Goal: Task Accomplishment & Management: Manage account settings

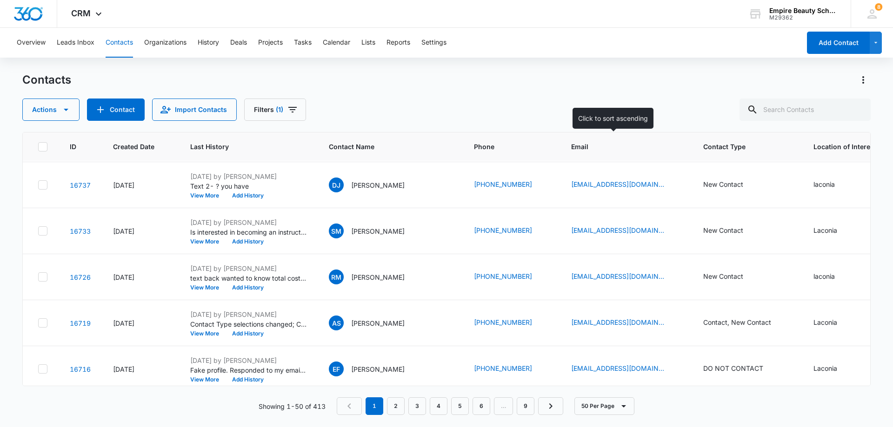
scroll to position [465, 0]
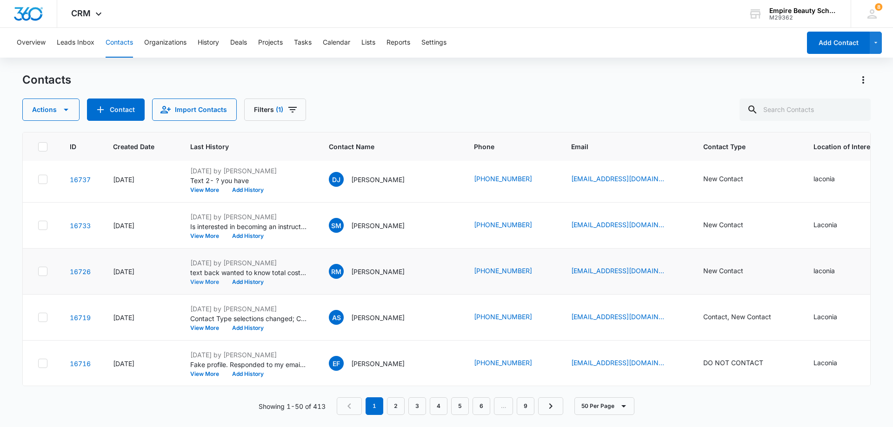
click at [210, 284] on button "View More" at bounding box center [207, 282] width 35 height 6
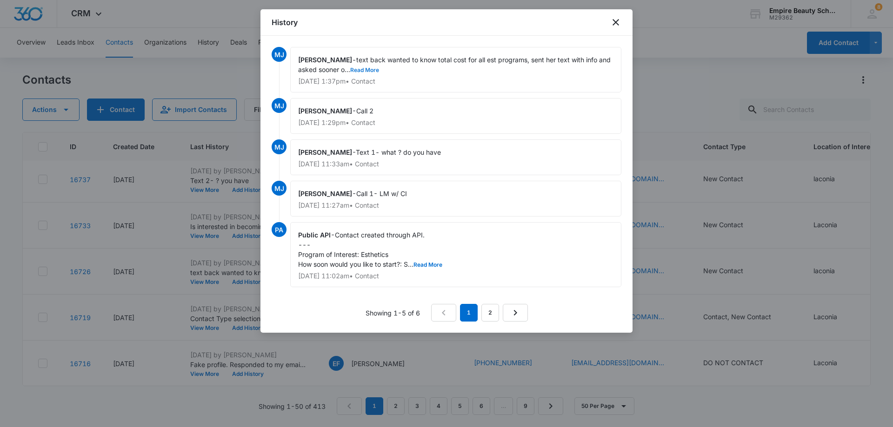
click at [373, 68] on button "Read More" at bounding box center [364, 70] width 29 height 6
click at [613, 20] on icon "close" at bounding box center [615, 22] width 7 height 7
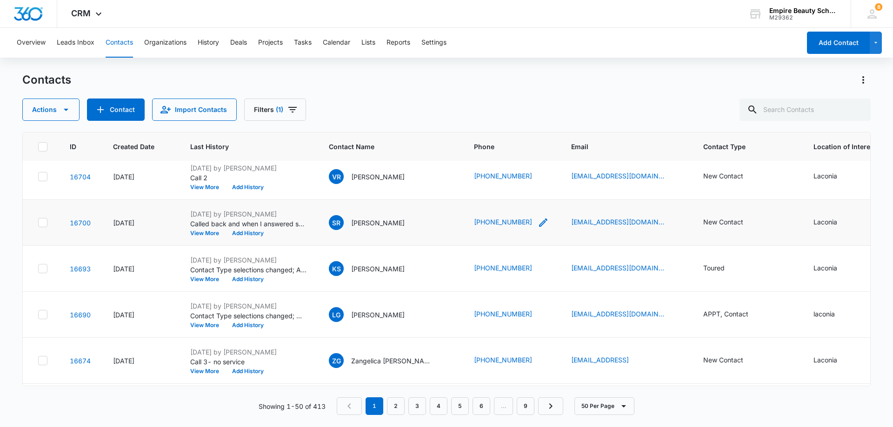
scroll to position [790, 0]
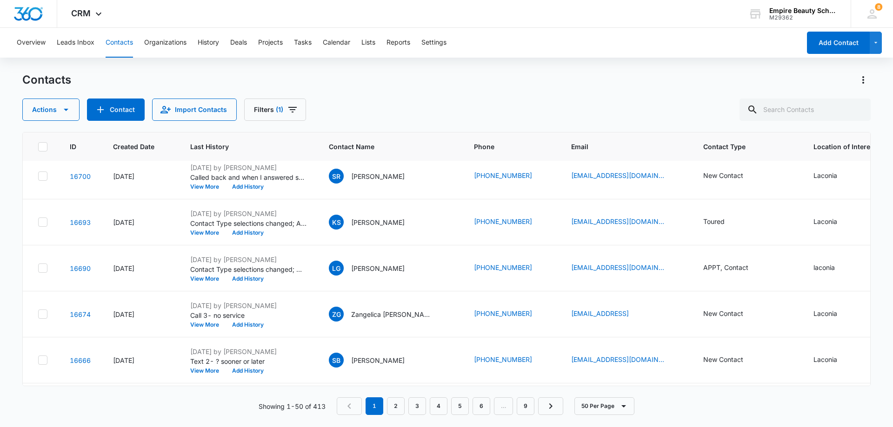
click at [661, 85] on div "Contacts" at bounding box center [446, 80] width 848 height 15
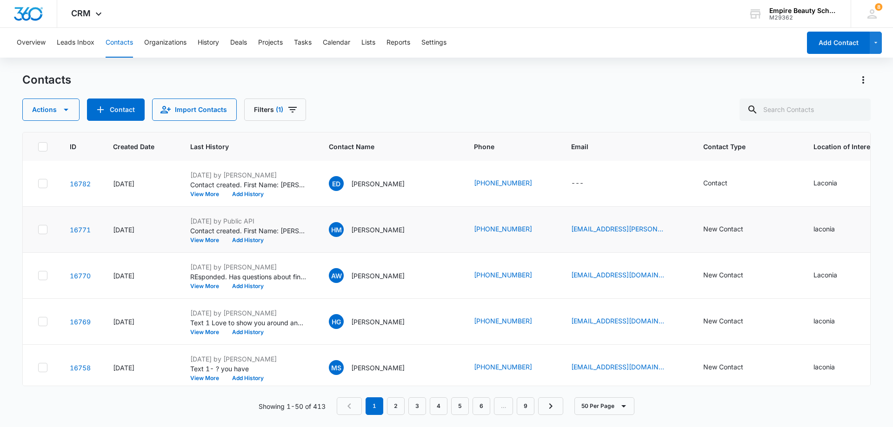
scroll to position [0, 0]
click at [249, 194] on button "Add History" at bounding box center [247, 195] width 45 height 6
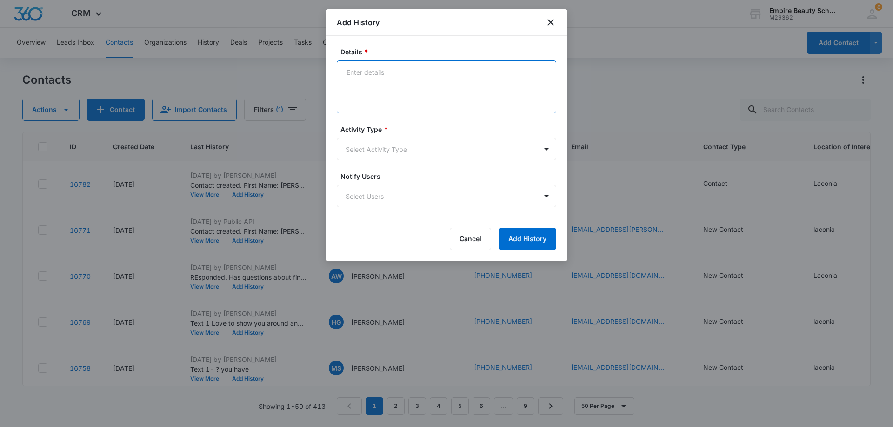
click at [404, 65] on textarea "Details *" at bounding box center [446, 86] width 219 height 53
type textarea "Spoke on phone, possibly interested in Nov 2026 Est. Will call or text me back …"
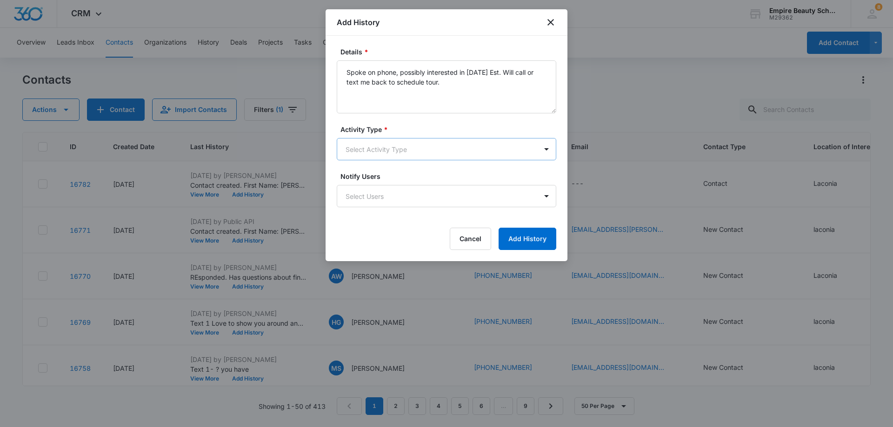
click at [492, 144] on body "CRM Apps Forms CRM Email Shop Payments POS Files Brand Settings Empire Beauty S…" at bounding box center [446, 213] width 893 height 427
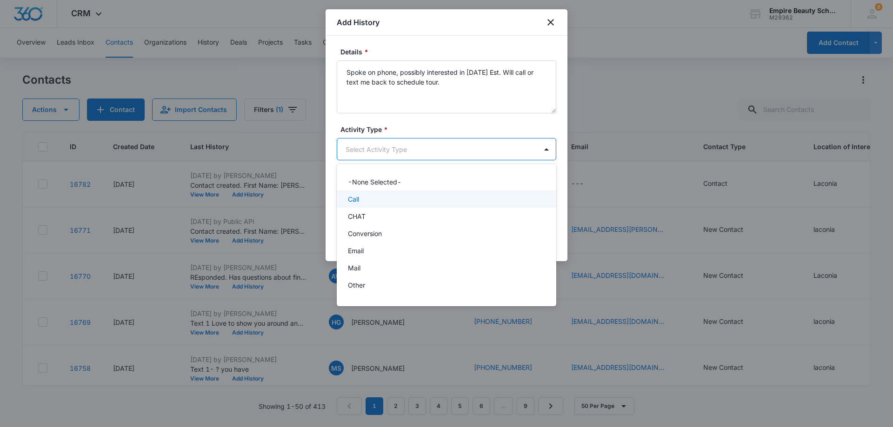
click at [384, 202] on div "Call" at bounding box center [445, 199] width 195 height 10
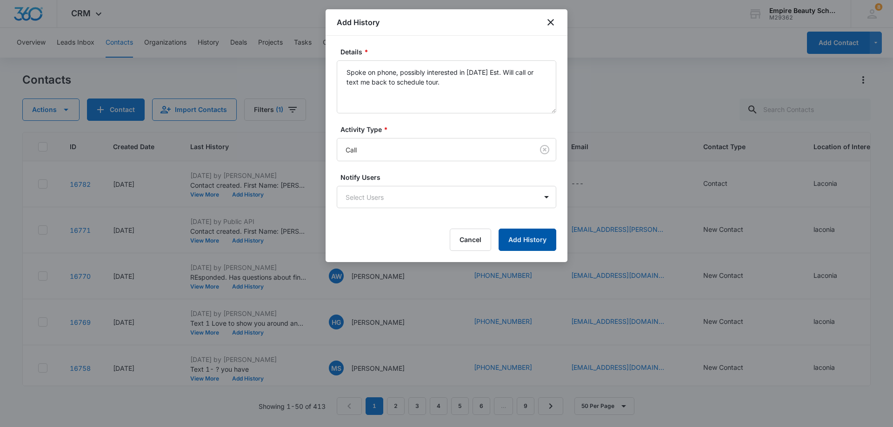
click at [536, 242] on button "Add History" at bounding box center [527, 240] width 58 height 22
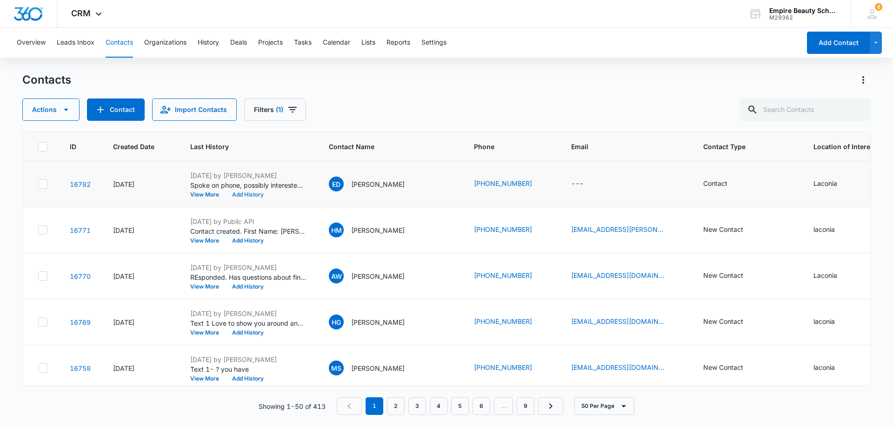
click at [247, 193] on button "Add History" at bounding box center [247, 195] width 45 height 6
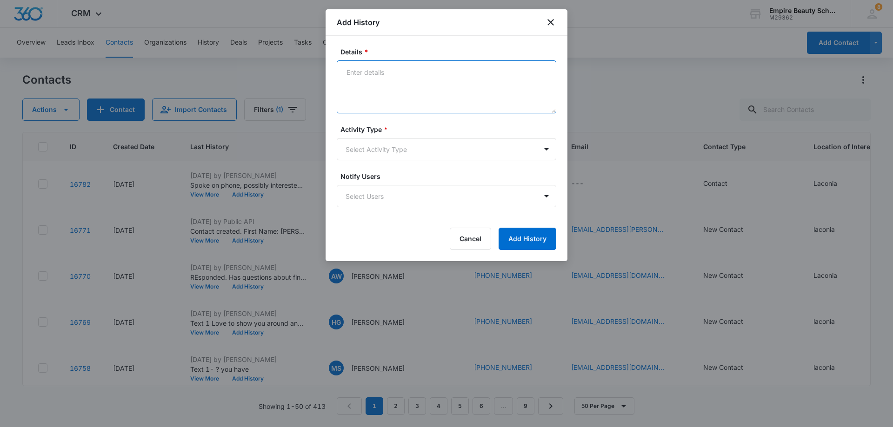
click at [404, 76] on textarea "Details *" at bounding box center [446, 86] width 219 height 53
click at [551, 22] on icon "close" at bounding box center [550, 22] width 7 height 7
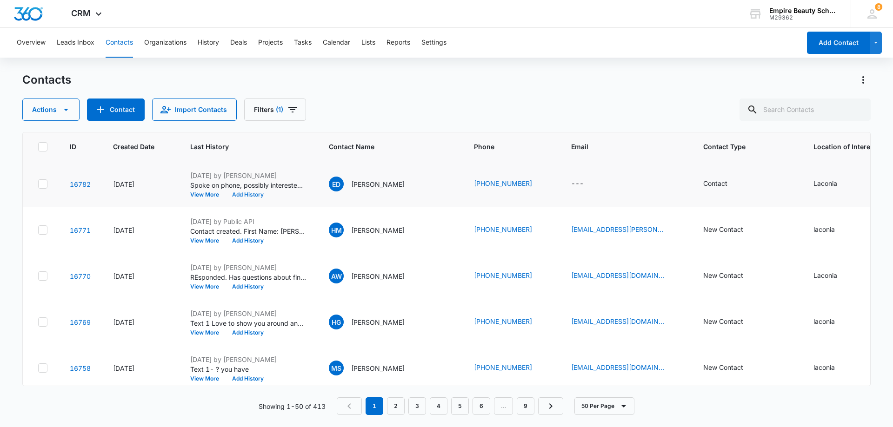
click at [239, 194] on button "Add History" at bounding box center [247, 195] width 45 height 6
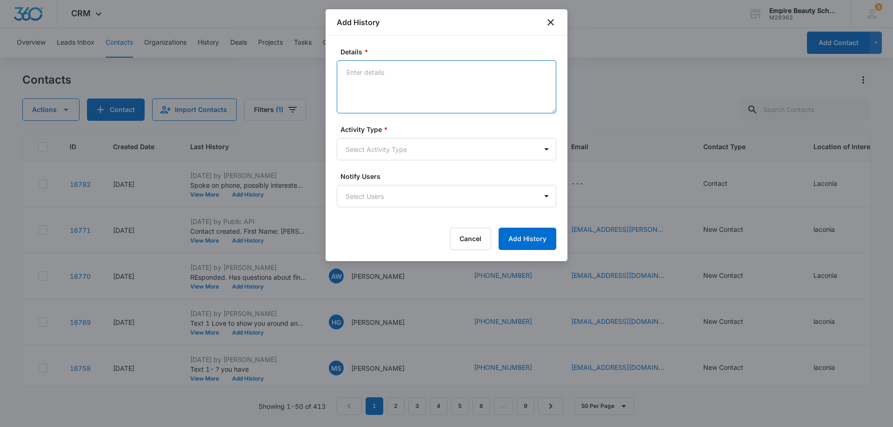
click at [379, 73] on textarea "Details *" at bounding box center [446, 86] width 219 height 53
type textarea "e"
type textarea "Texted so she has the cell phone number. Asked which day of the week is good fo…"
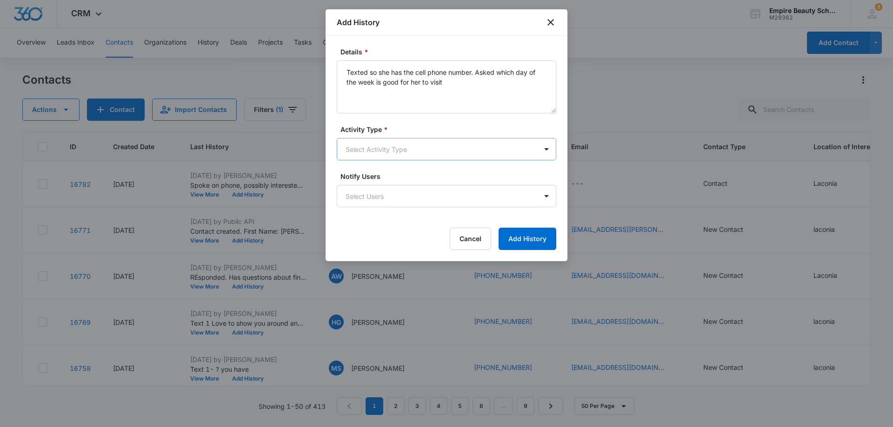
click at [488, 150] on body "CRM Apps Forms CRM Email Shop Payments POS Files Brand Settings Empire Beauty S…" at bounding box center [446, 213] width 893 height 427
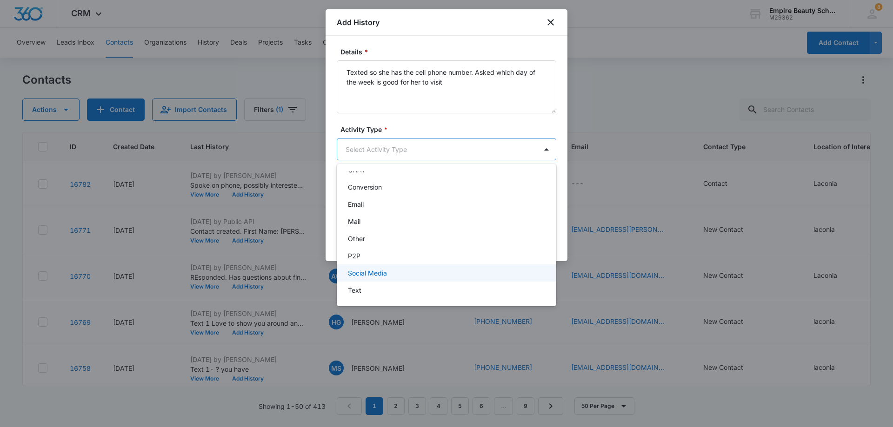
scroll to position [48, 0]
click at [368, 288] on div "Text" at bounding box center [445, 289] width 195 height 10
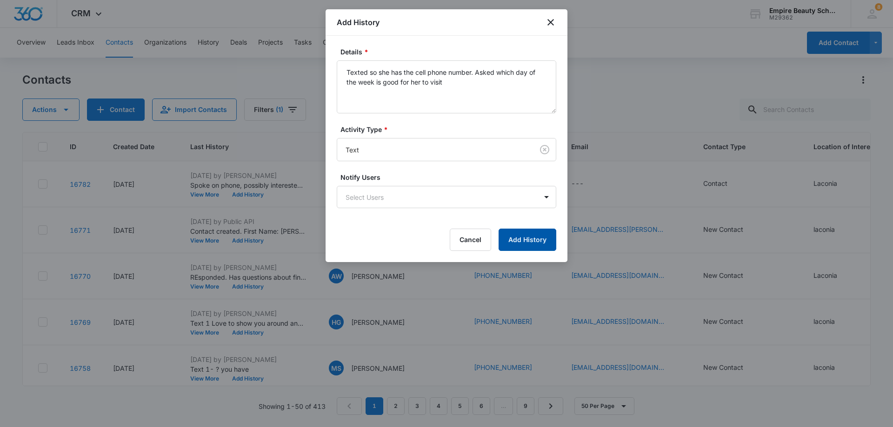
click at [529, 237] on button "Add History" at bounding box center [527, 240] width 58 height 22
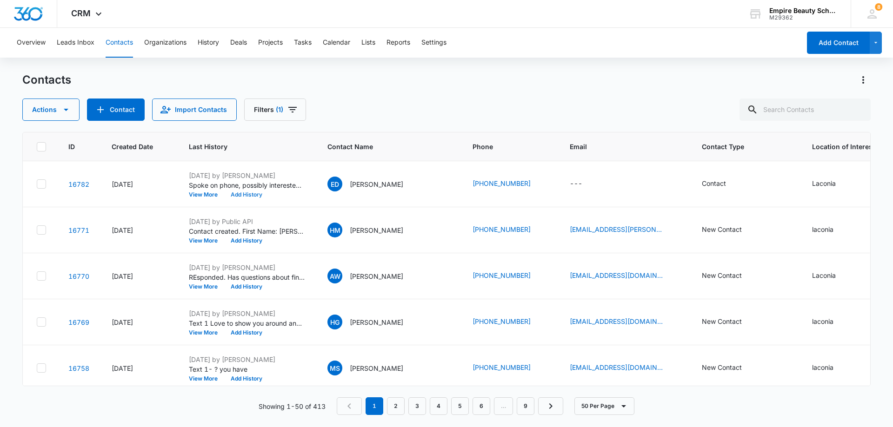
scroll to position [0, 0]
click at [254, 242] on button "Add History" at bounding box center [247, 241] width 45 height 6
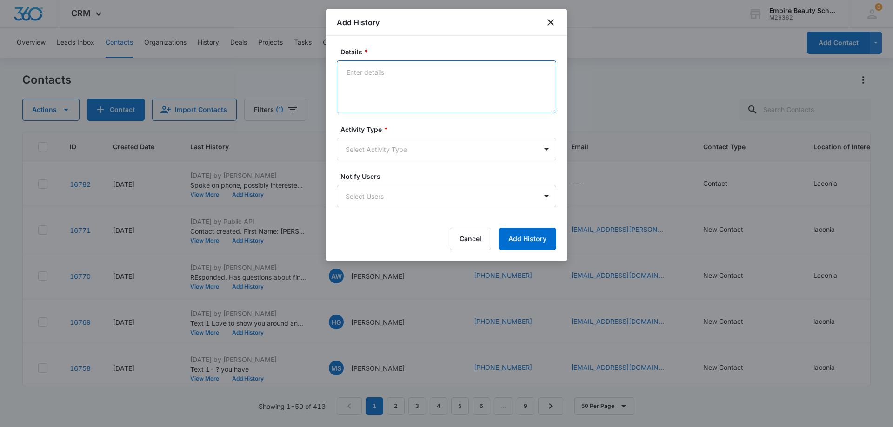
click at [398, 67] on textarea "Details *" at bounding box center [446, 86] width 219 height 53
type textarea "VM is full"
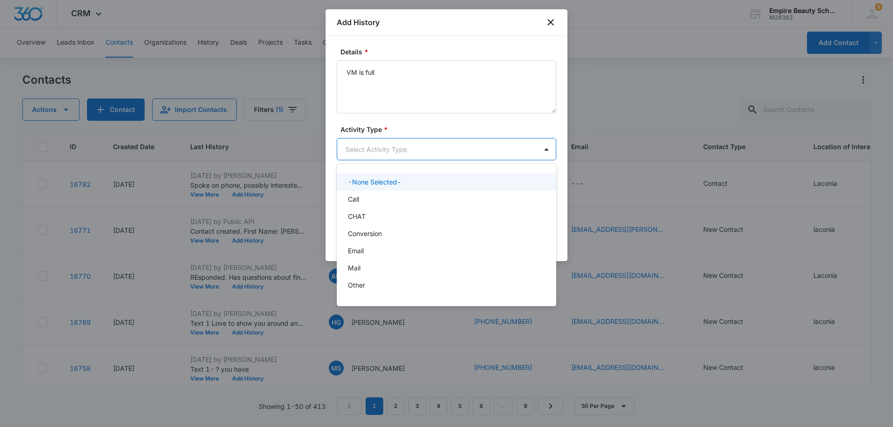
click at [403, 148] on body "CRM Apps Forms CRM Email Shop Payments POS Files Brand Settings Empire Beauty S…" at bounding box center [446, 213] width 893 height 427
click at [384, 195] on div "Call" at bounding box center [445, 199] width 195 height 10
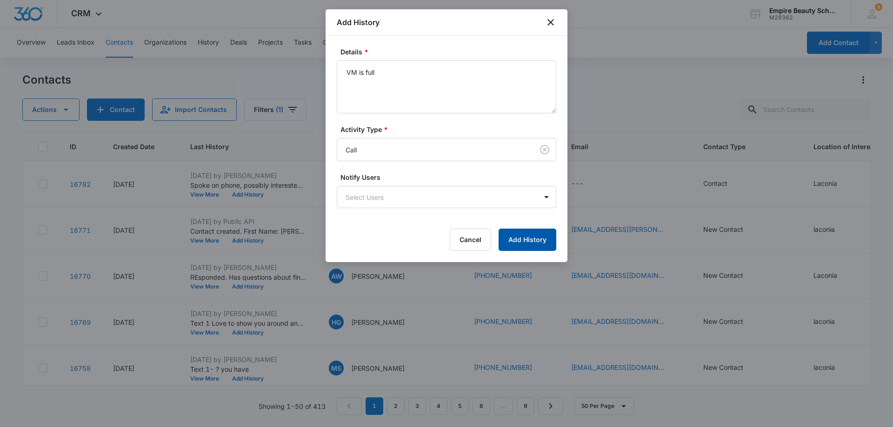
click at [536, 238] on button "Add History" at bounding box center [527, 240] width 58 height 22
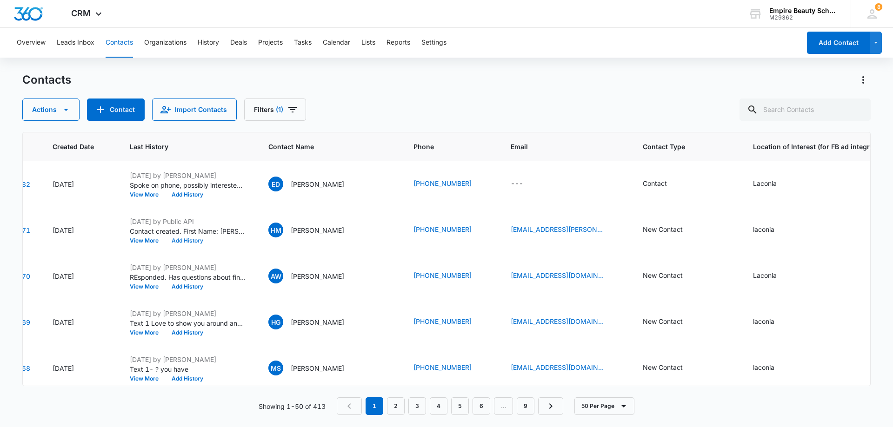
scroll to position [0, 57]
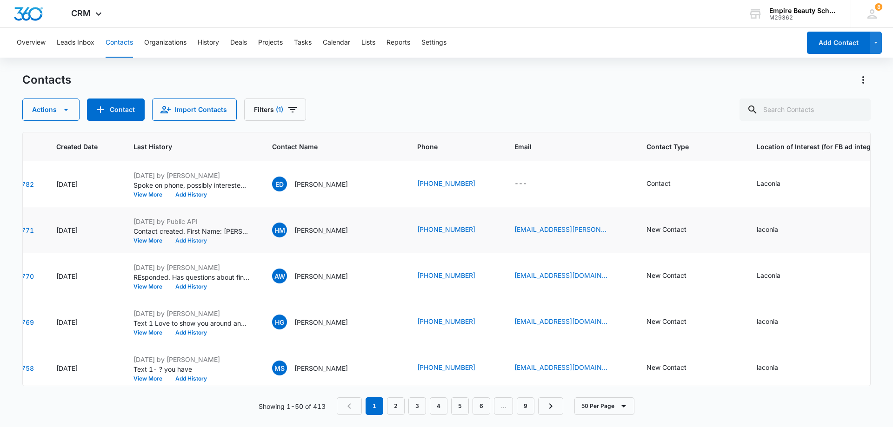
click at [193, 240] on button "Add History" at bounding box center [191, 241] width 45 height 6
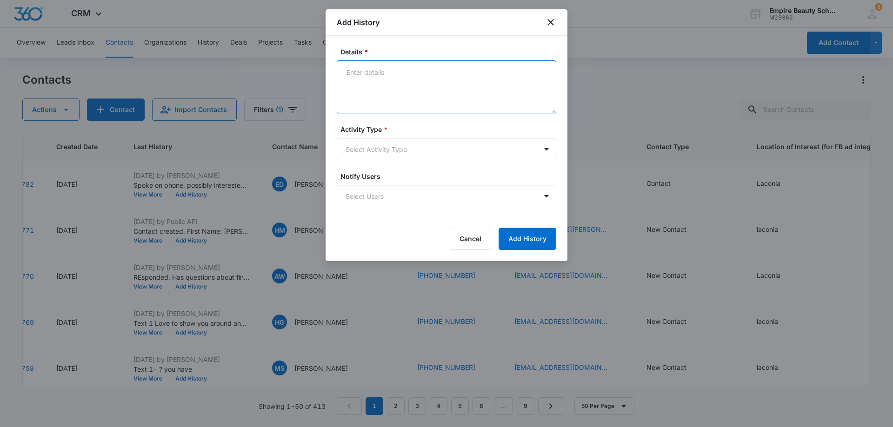
click at [409, 73] on textarea "Details *" at bounding box center [446, 86] width 219 height 53
type textarea "Text 1"
click at [371, 149] on body "CRM Apps Forms CRM Email Shop Payments POS Files Brand Settings Empire Beauty S…" at bounding box center [446, 213] width 893 height 427
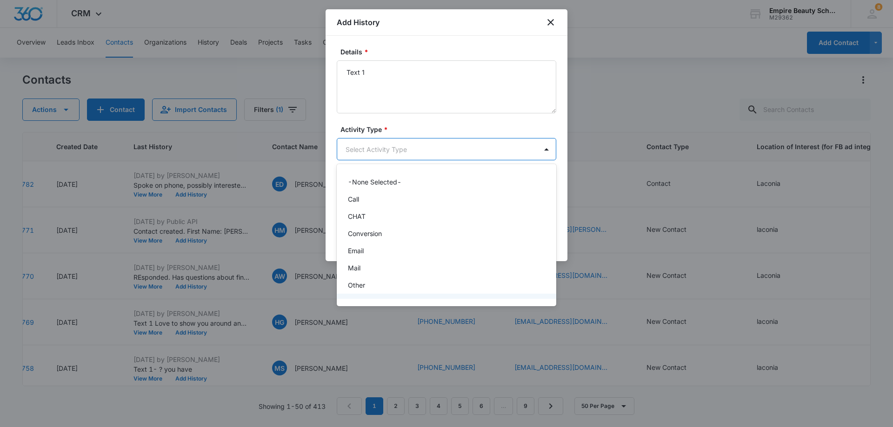
scroll to position [48, 0]
click at [352, 292] on p "Text" at bounding box center [354, 289] width 13 height 10
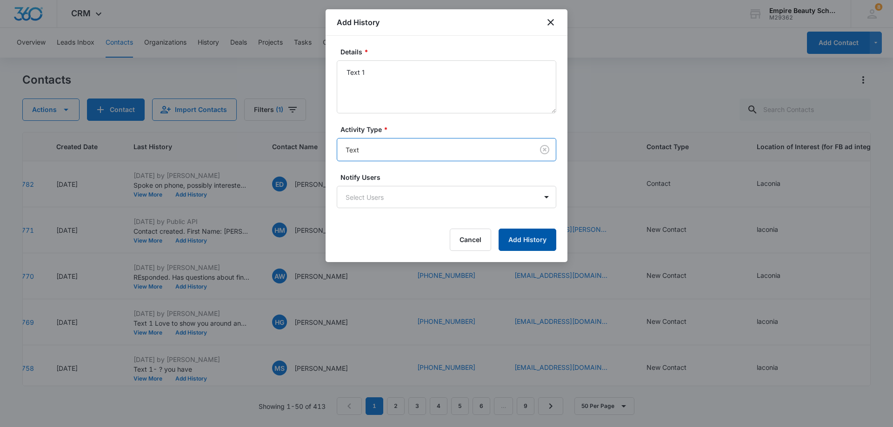
click at [528, 239] on button "Add History" at bounding box center [527, 240] width 58 height 22
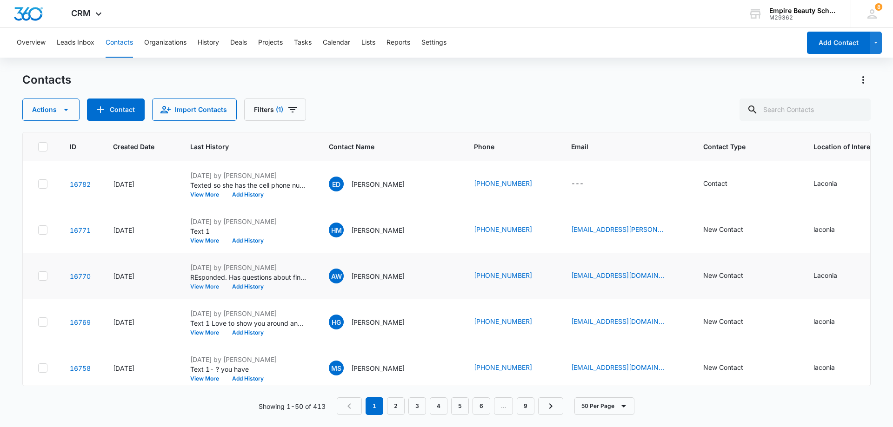
click at [200, 286] on button "View More" at bounding box center [207, 287] width 35 height 6
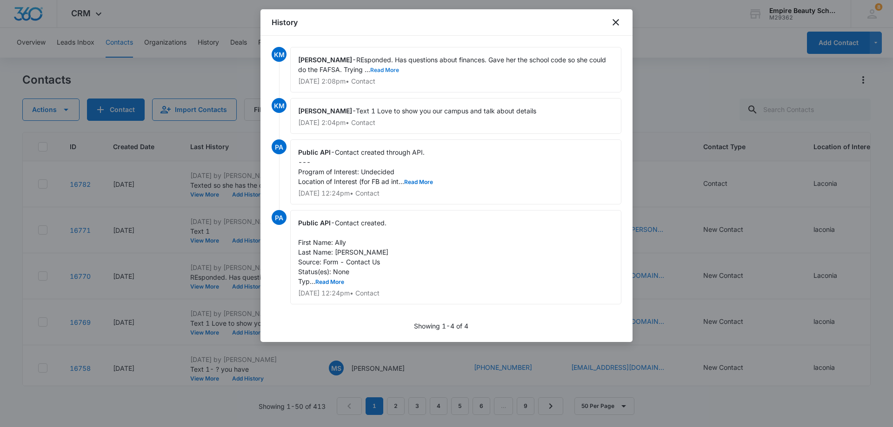
click at [372, 68] on button "Read More" at bounding box center [384, 70] width 29 height 6
click at [617, 21] on icon "close" at bounding box center [615, 22] width 7 height 7
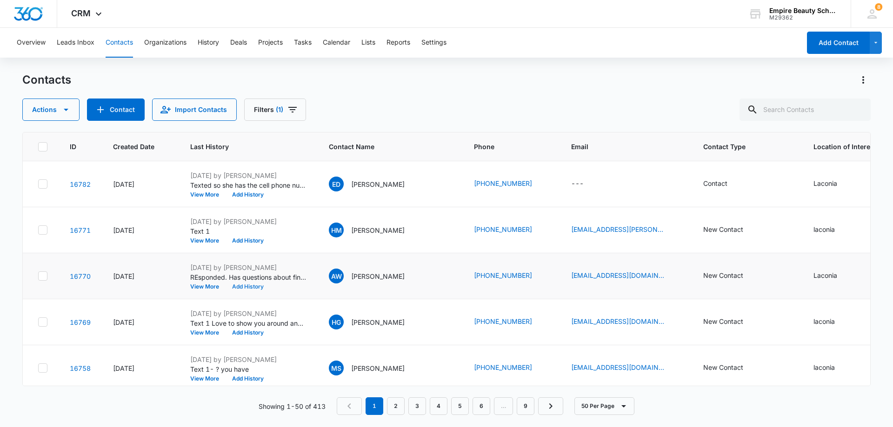
click at [259, 285] on button "Add History" at bounding box center [247, 287] width 45 height 6
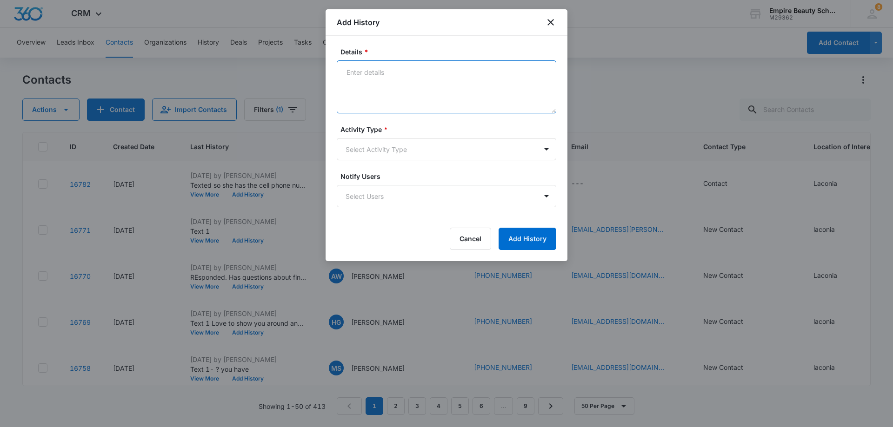
click at [450, 76] on textarea "Details *" at bounding box center [446, 86] width 219 height 53
type textarea "Called her number and got voicemail for someone named Mike. Left a message anyw…"
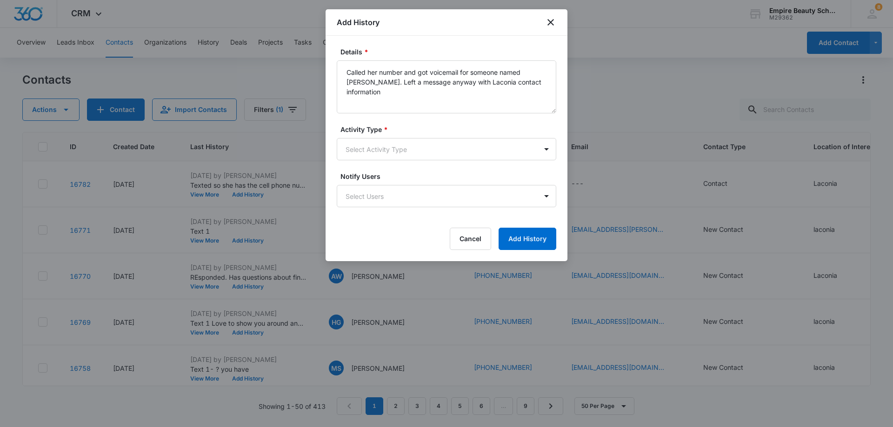
drag, startPoint x: 476, startPoint y: 136, endPoint x: 474, endPoint y: 141, distance: 5.0
click at [476, 137] on div "Activity Type * Select Activity Type" at bounding box center [446, 143] width 219 height 36
click at [472, 144] on body "CRM Apps Forms CRM Email Shop Payments POS Files Brand Settings Empire Beauty S…" at bounding box center [446, 213] width 893 height 427
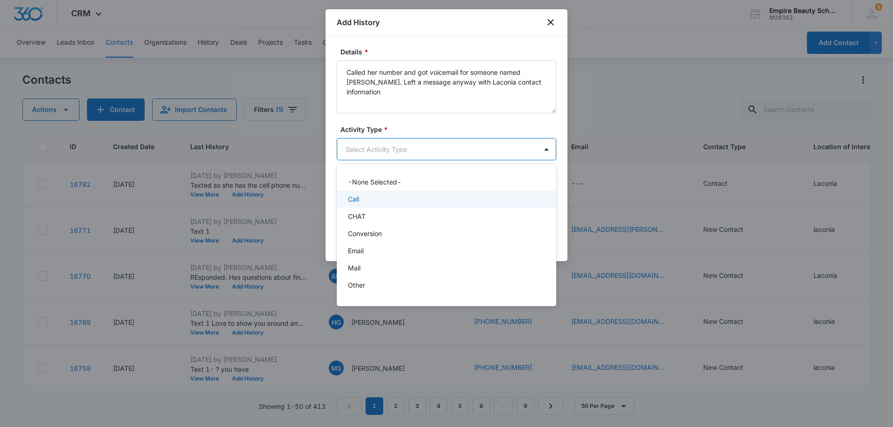
click at [364, 201] on div "Call" at bounding box center [445, 199] width 195 height 10
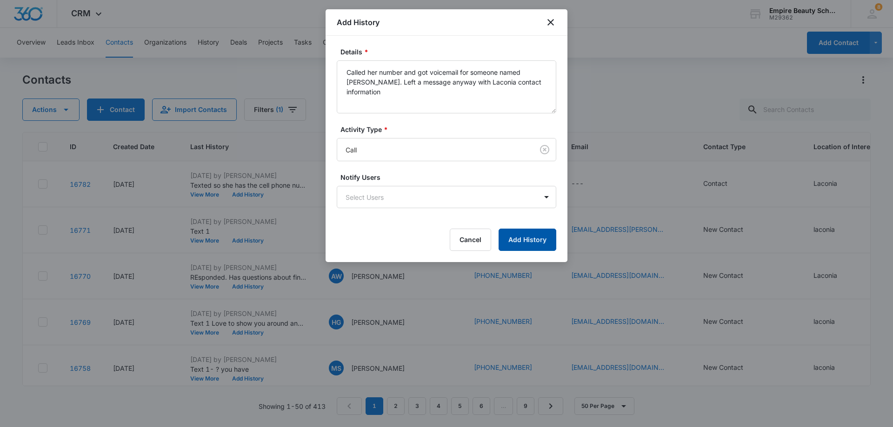
click at [537, 239] on button "Add History" at bounding box center [527, 240] width 58 height 22
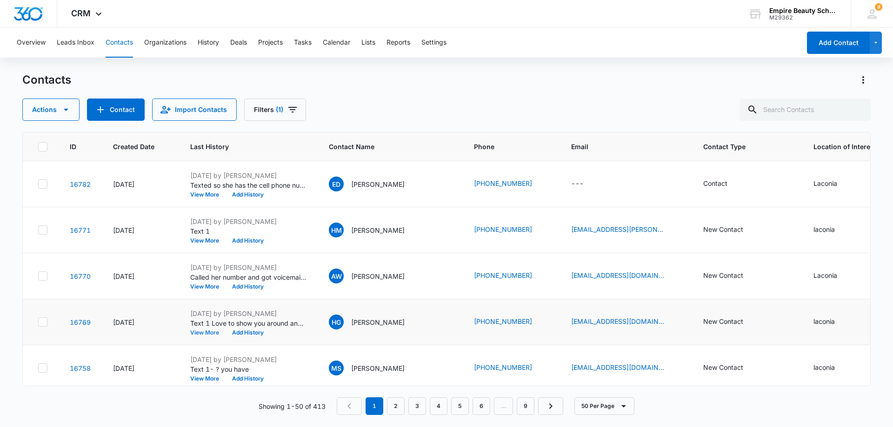
click at [207, 332] on button "View More" at bounding box center [207, 333] width 35 height 6
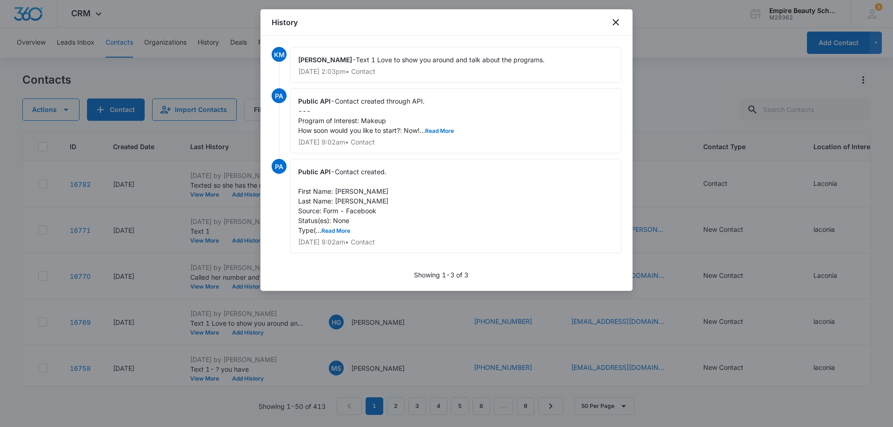
click at [437, 127] on span "Contact created through API. --- Program of Interest: Makeup How soon would you…" at bounding box center [376, 115] width 156 height 37
click at [438, 131] on button "Read More" at bounding box center [439, 131] width 29 height 6
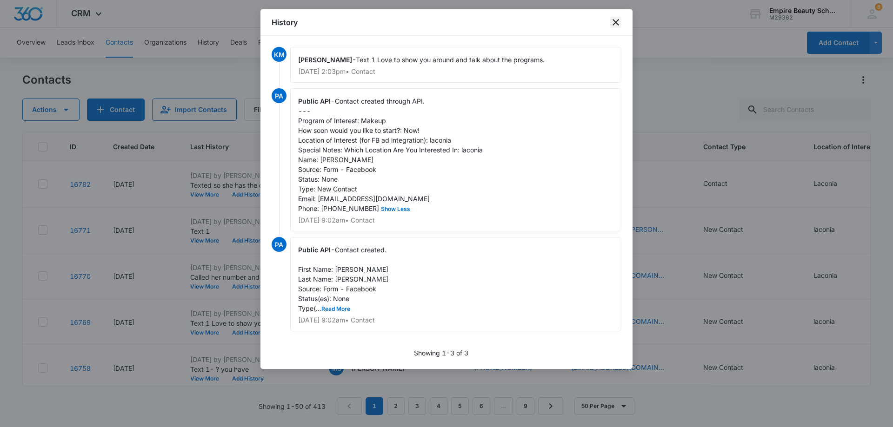
click at [614, 22] on icon "close" at bounding box center [615, 22] width 11 height 11
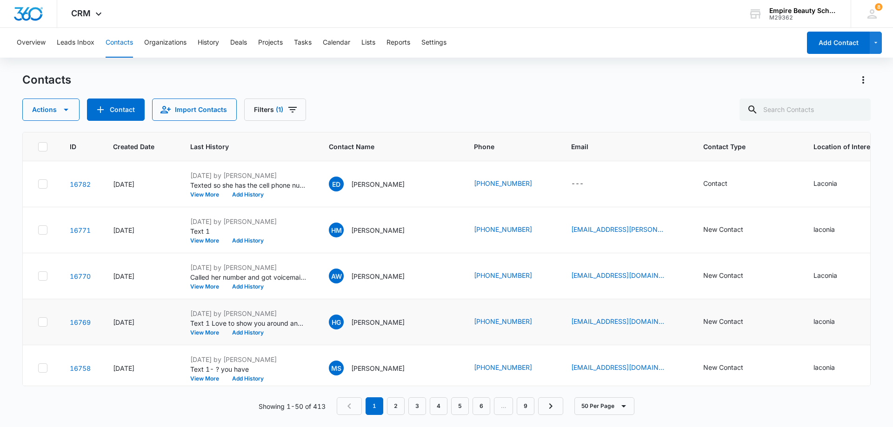
click at [444, 316] on td "HG Haley Gonyea" at bounding box center [390, 322] width 145 height 46
click at [244, 331] on button "Add History" at bounding box center [247, 333] width 45 height 6
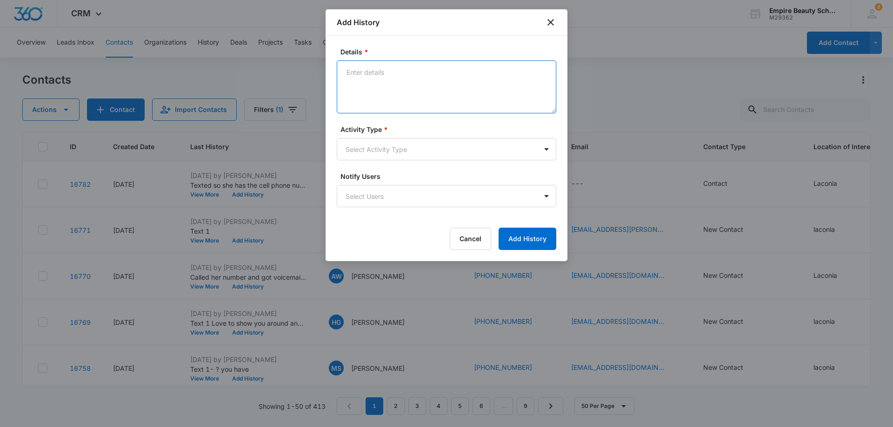
click at [424, 77] on textarea "Details *" at bounding box center [446, 86] width 219 height 53
type textarea "Left voicemail"
click at [440, 152] on body "CRM Apps Forms CRM Email Shop Payments POS Files Brand Settings Empire Beauty S…" at bounding box center [446, 213] width 893 height 427
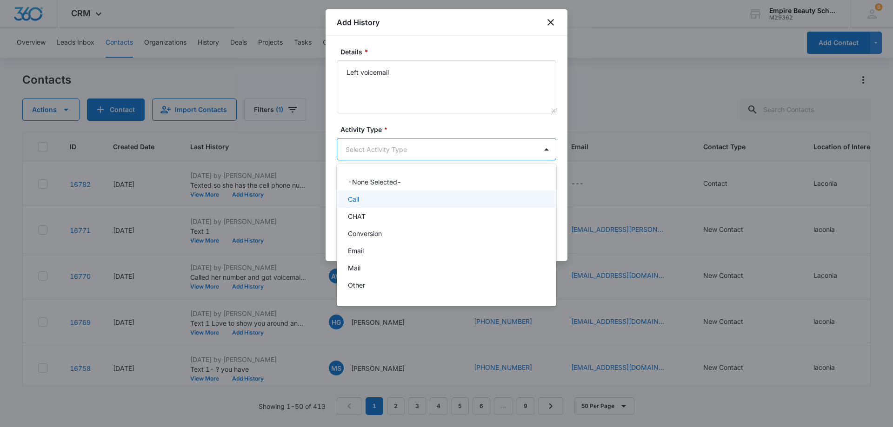
click at [391, 196] on div "Call" at bounding box center [445, 199] width 195 height 10
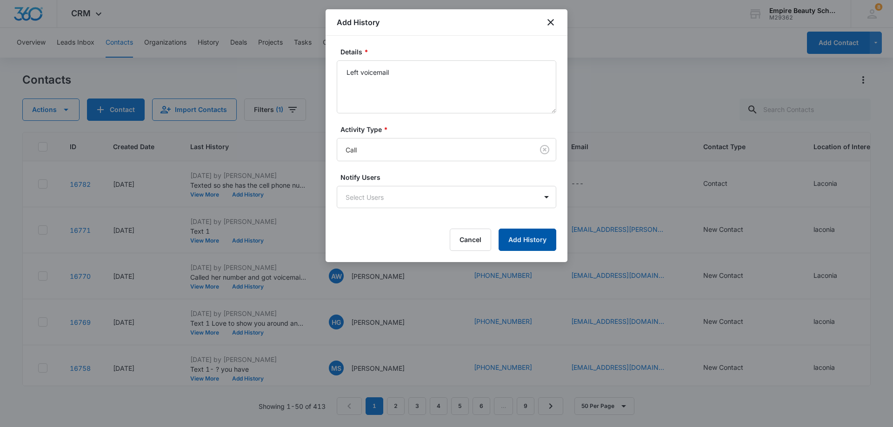
click at [511, 245] on button "Add History" at bounding box center [527, 240] width 58 height 22
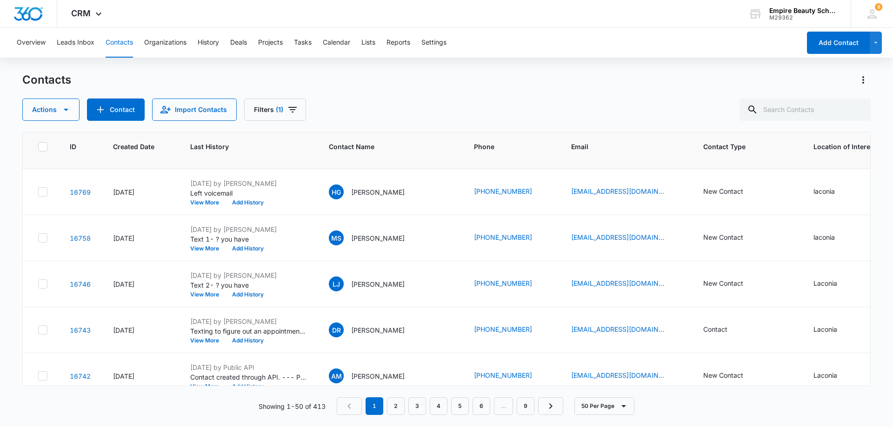
scroll to position [139, 0]
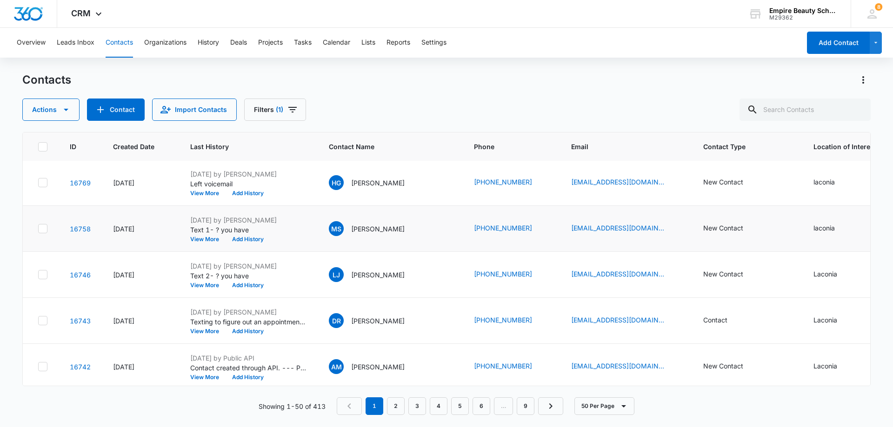
click at [278, 234] on p "Text 1- ? you have" at bounding box center [248, 230] width 116 height 10
click at [212, 237] on button "View More" at bounding box center [207, 240] width 35 height 6
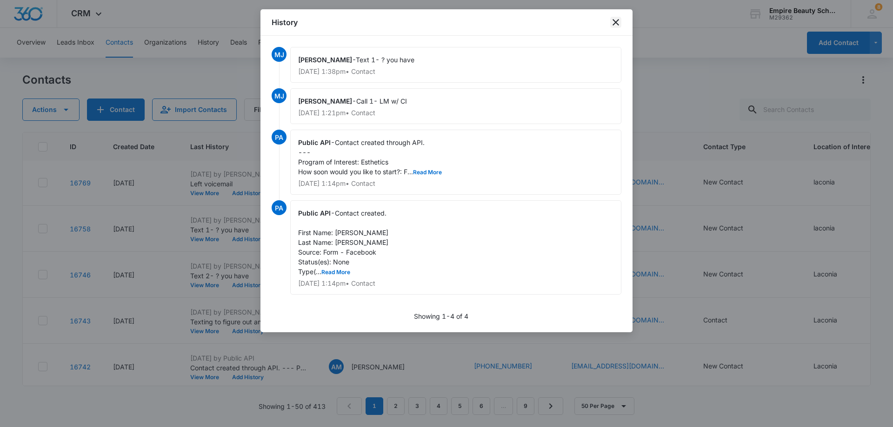
click at [617, 22] on icon "close" at bounding box center [615, 22] width 11 height 11
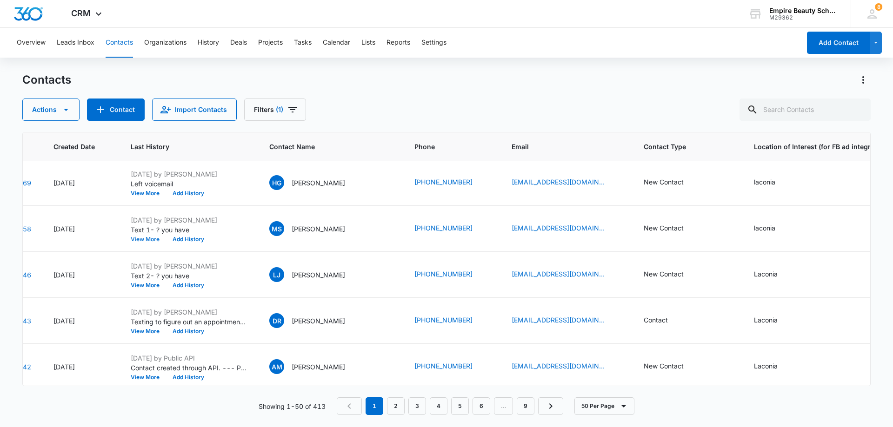
scroll to position [139, 33]
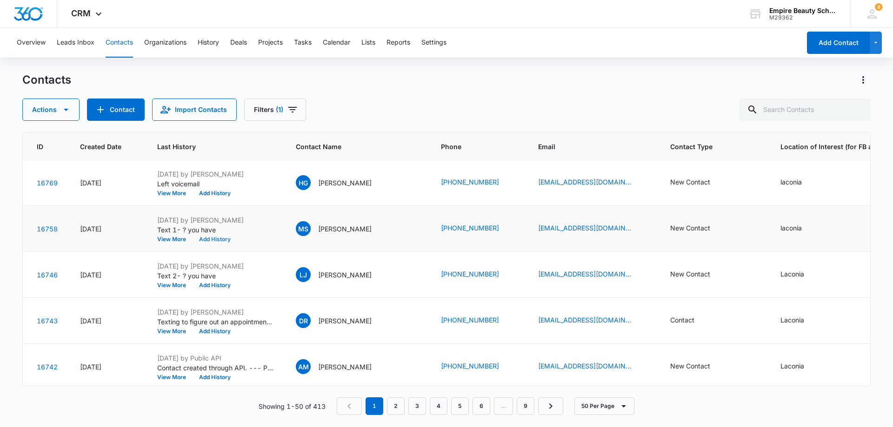
click at [216, 240] on button "Add History" at bounding box center [214, 240] width 45 height 6
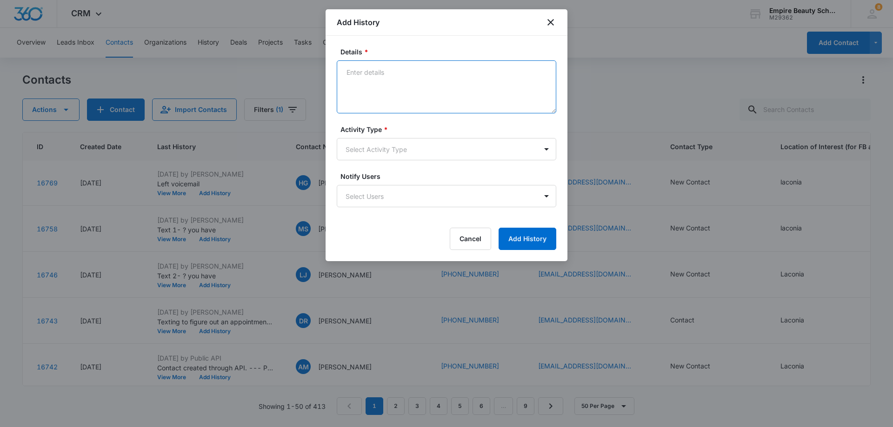
click at [407, 70] on textarea "Details *" at bounding box center [446, 86] width 219 height 53
type textarea "Called. Answered and hung up."
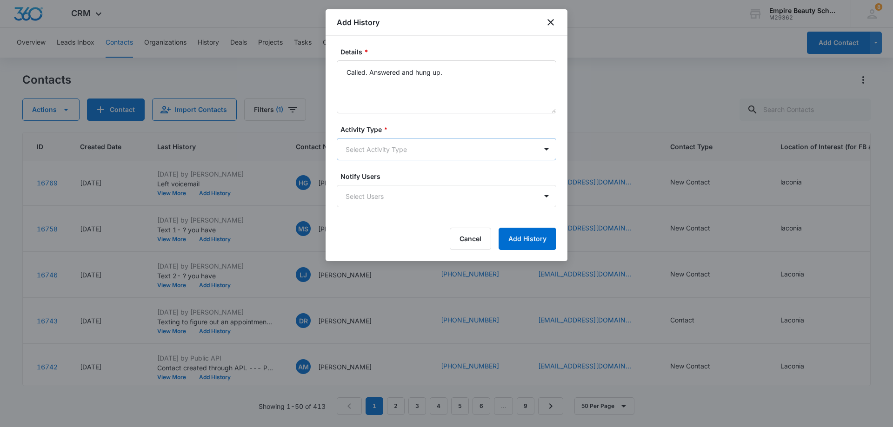
click at [420, 154] on body "CRM Apps Forms CRM Email Shop Payments POS Files Brand Settings Empire Beauty S…" at bounding box center [446, 213] width 893 height 427
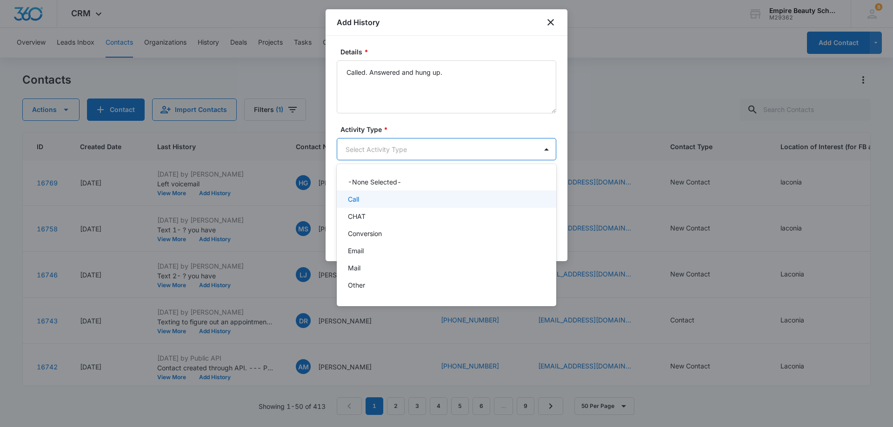
click at [385, 198] on div "Call" at bounding box center [445, 199] width 195 height 10
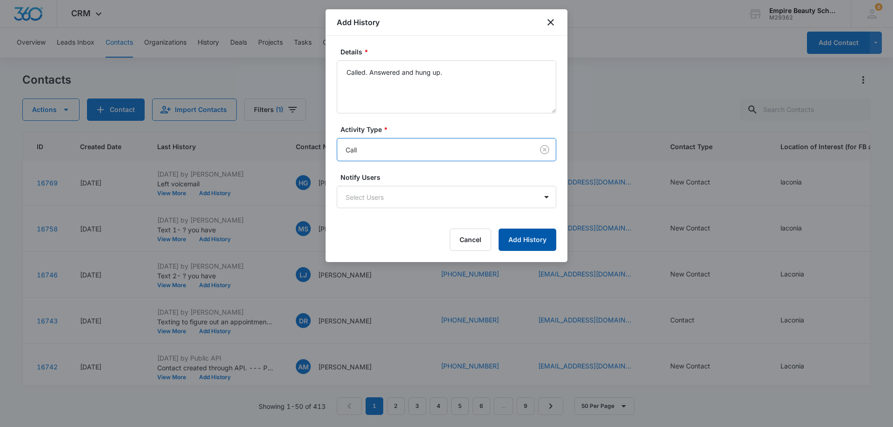
click at [519, 243] on button "Add History" at bounding box center [527, 240] width 58 height 22
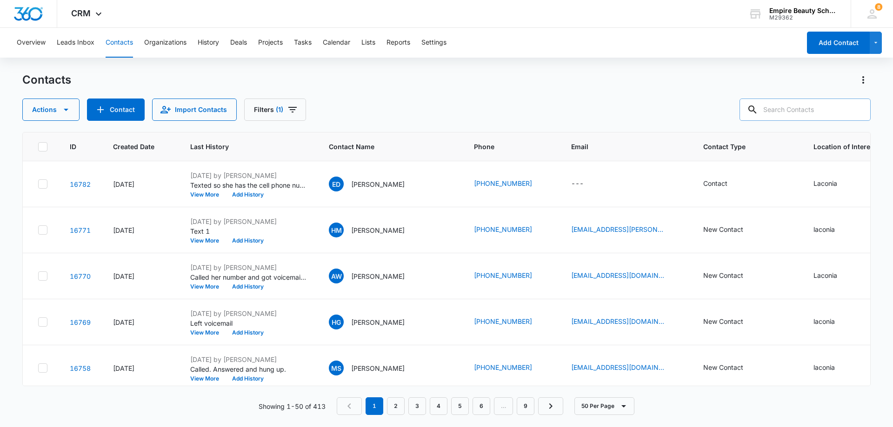
click at [787, 109] on input "text" at bounding box center [804, 110] width 131 height 22
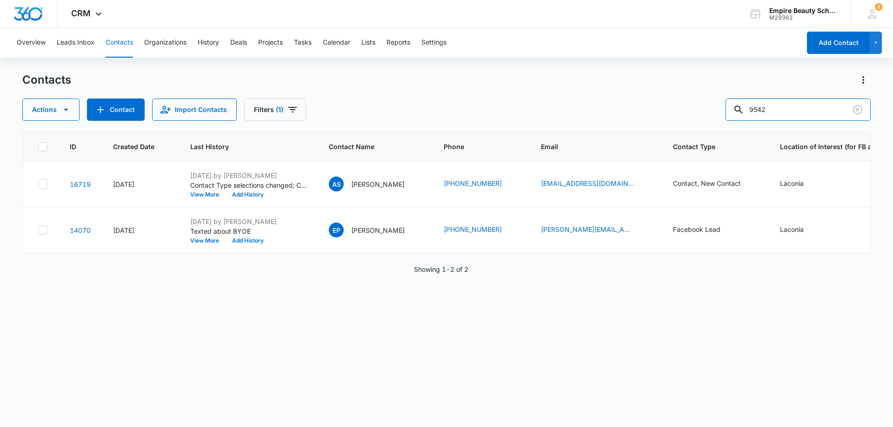
drag, startPoint x: 801, startPoint y: 113, endPoint x: 645, endPoint y: 115, distance: 155.3
click at [646, 114] on div "Actions Contact Import Contacts Filters (1) 9542" at bounding box center [446, 110] width 848 height 22
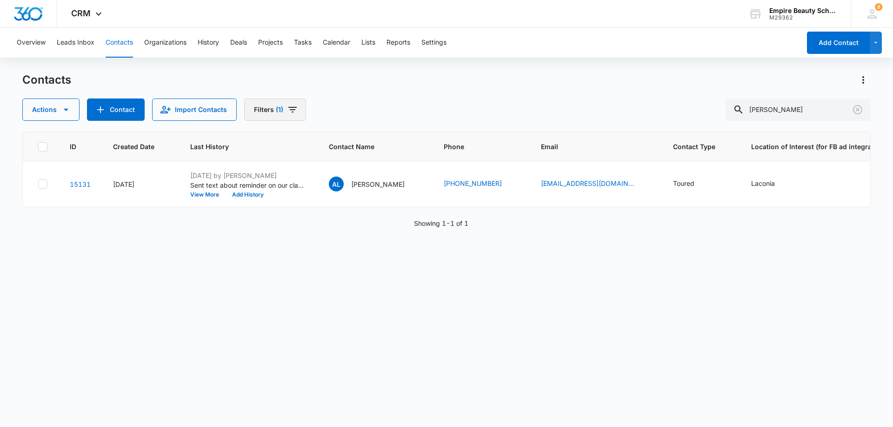
click at [295, 109] on icon "Filters" at bounding box center [292, 109] width 11 height 11
click at [311, 265] on icon "Clear" at bounding box center [313, 264] width 7 height 7
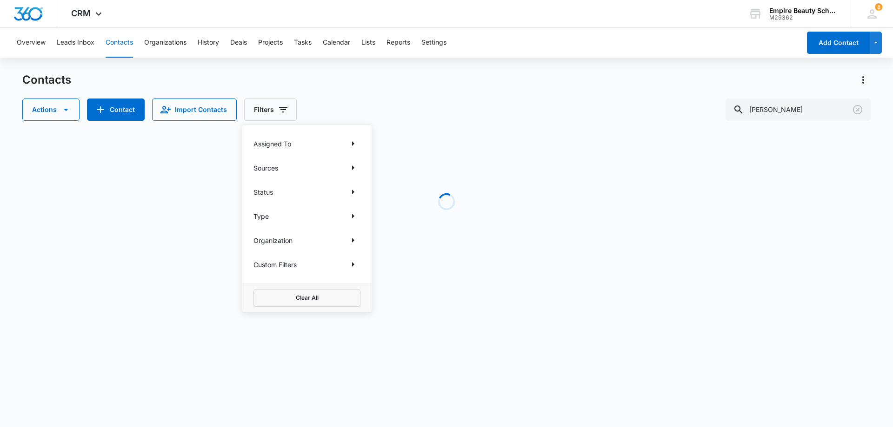
click at [342, 83] on div "Contacts" at bounding box center [446, 80] width 848 height 15
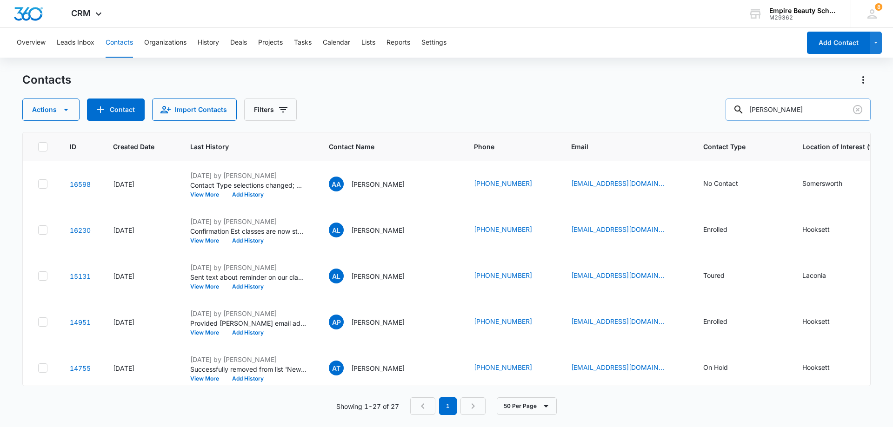
click at [821, 105] on input "[PERSON_NAME]" at bounding box center [797, 110] width 145 height 22
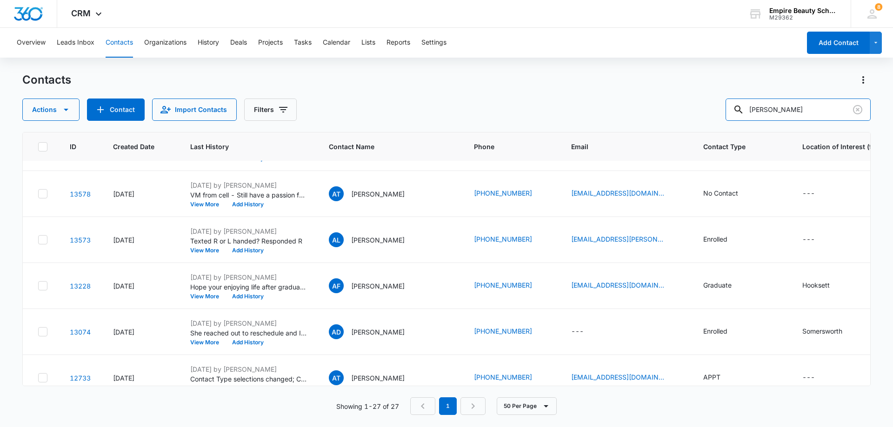
scroll to position [232, 0]
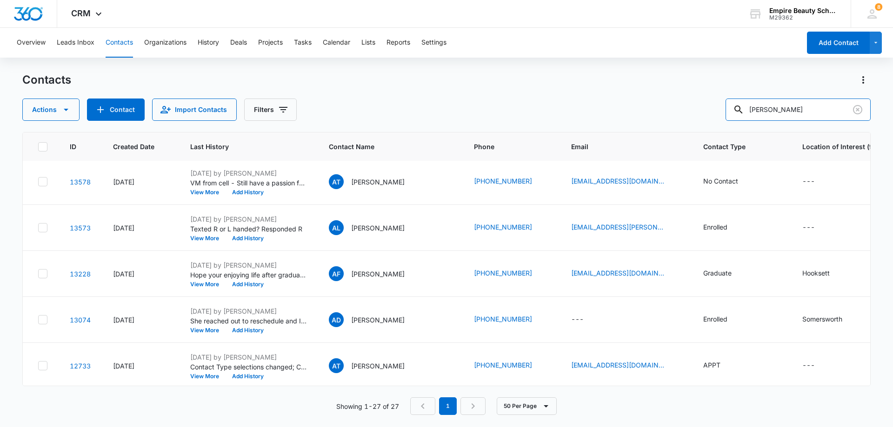
drag, startPoint x: 831, startPoint y: 110, endPoint x: 678, endPoint y: 117, distance: 152.7
click at [678, 117] on div "Actions Contact Import Contacts Filters [PERSON_NAME]" at bounding box center [446, 110] width 848 height 22
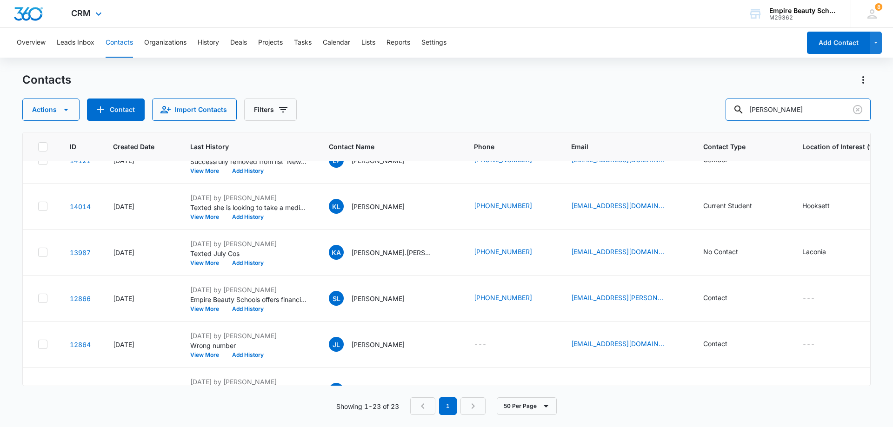
scroll to position [139, 0]
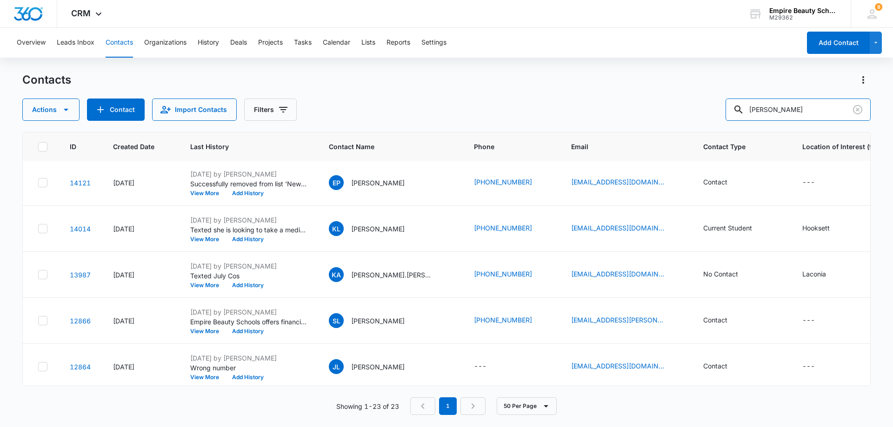
drag, startPoint x: 807, startPoint y: 112, endPoint x: 566, endPoint y: 103, distance: 241.0
click at [566, 102] on div "Actions Contact Import Contacts Filters [PERSON_NAME]" at bounding box center [446, 110] width 848 height 22
type input "[PERSON_NAME]"
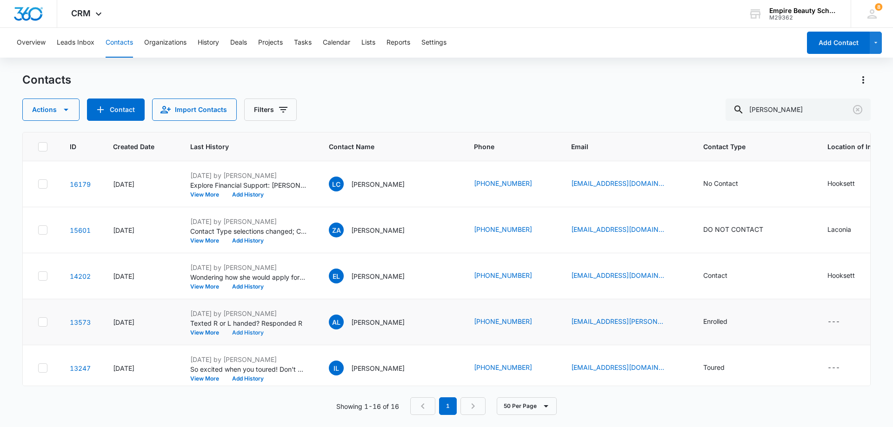
click at [257, 333] on button "Add History" at bounding box center [247, 333] width 45 height 6
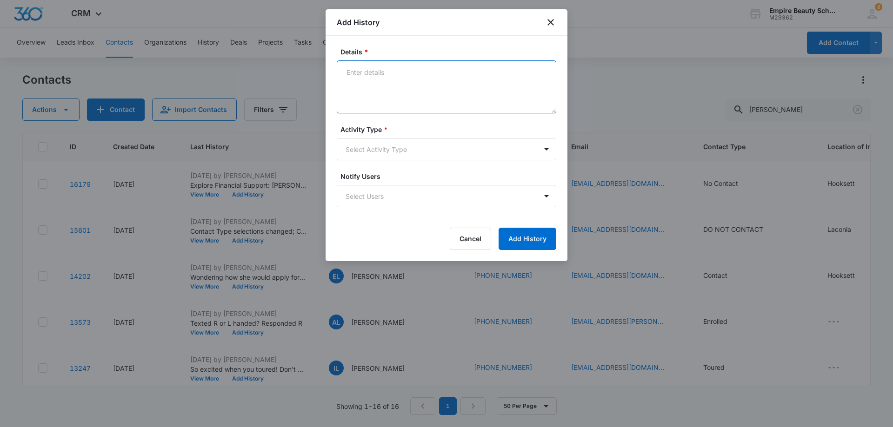
click at [401, 73] on textarea "Details *" at bounding box center [446, 86] width 219 height 53
type textarea "Now able to attend ice cream social on 9/12 but excited to start on 9/22!"
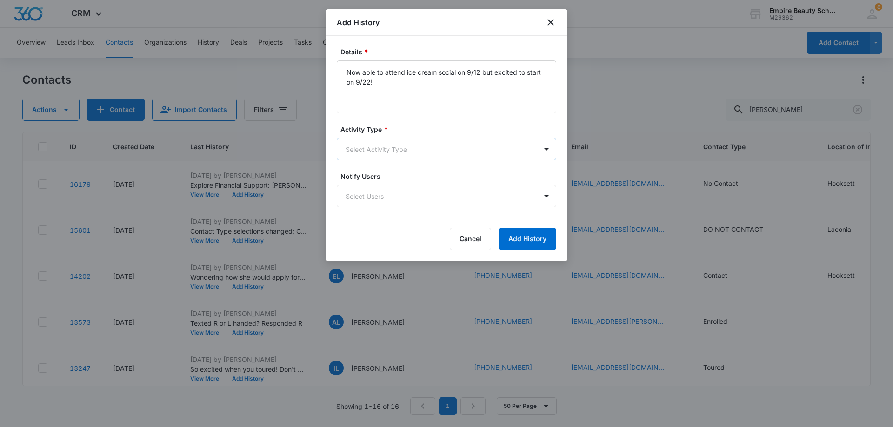
click at [413, 152] on body "CRM Apps Forms CRM Email Shop Payments POS Files Brand Settings Empire Beauty S…" at bounding box center [446, 213] width 893 height 427
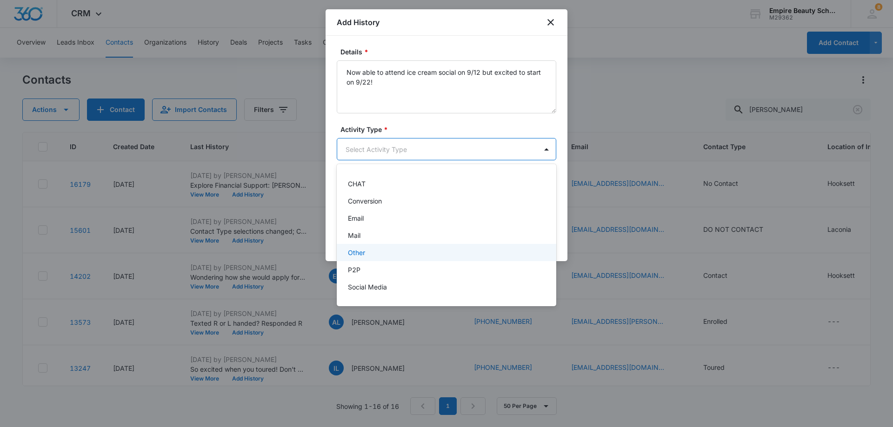
scroll to position [46, 0]
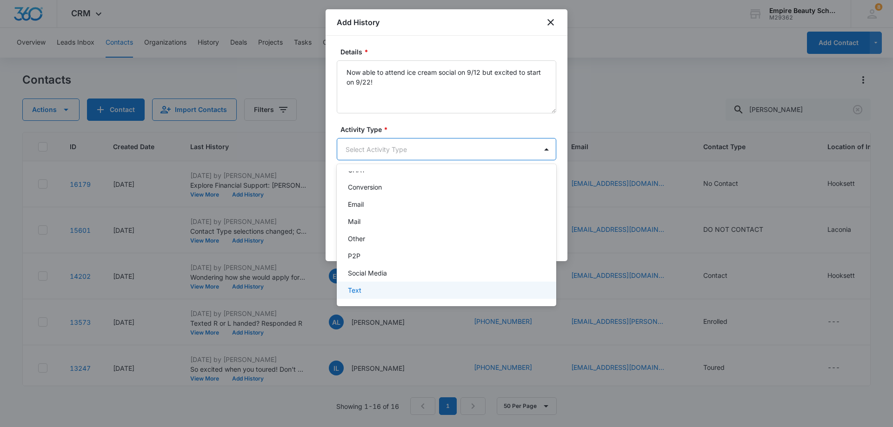
click at [358, 288] on p "Text" at bounding box center [354, 290] width 13 height 10
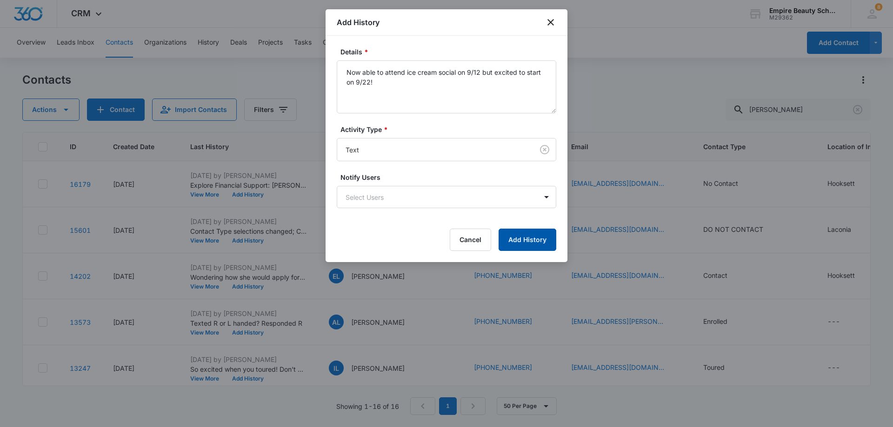
click at [524, 235] on button "Add History" at bounding box center [527, 240] width 58 height 22
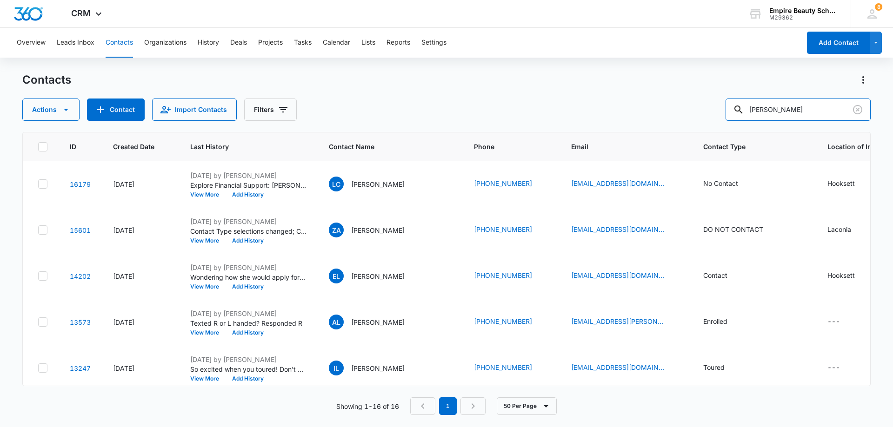
drag, startPoint x: 789, startPoint y: 113, endPoint x: 697, endPoint y: 119, distance: 92.3
click at [698, 119] on div "Actions Contact Import Contacts Filters [PERSON_NAME]" at bounding box center [446, 110] width 848 height 22
type input "3324"
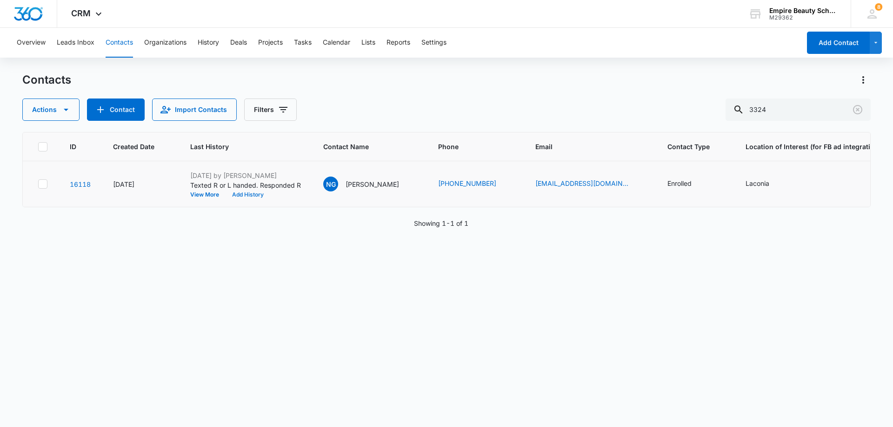
click at [240, 193] on button "Add History" at bounding box center [247, 195] width 45 height 6
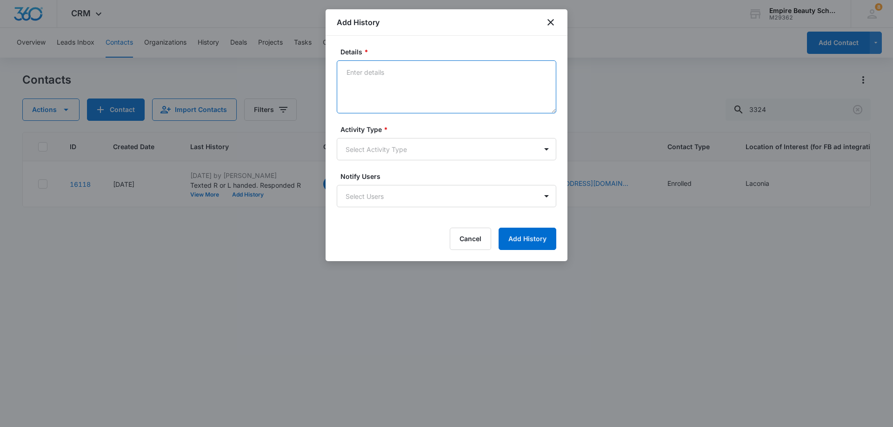
click at [378, 69] on textarea "Details *" at bounding box center [446, 86] width 219 height 53
type textarea "Not able to attend ice cream social on 9/12, but excited to start on 9/22"
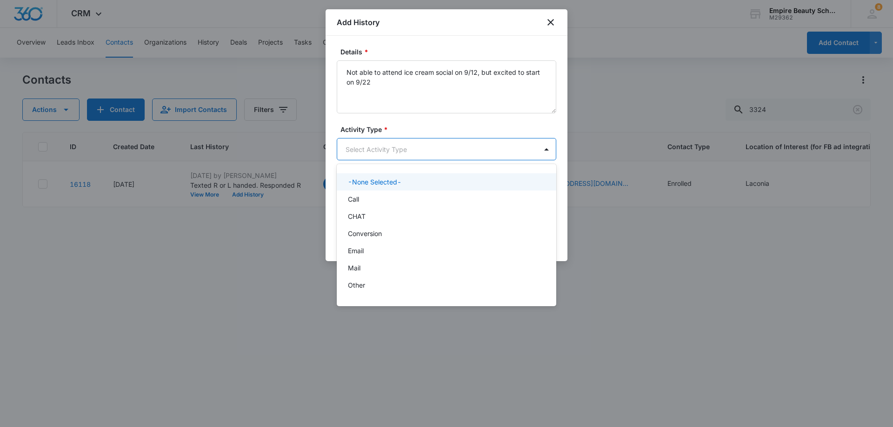
click at [433, 152] on body "CRM Apps Forms CRM Email Shop Payments POS Files Brand Settings Empire Beauty S…" at bounding box center [446, 213] width 893 height 427
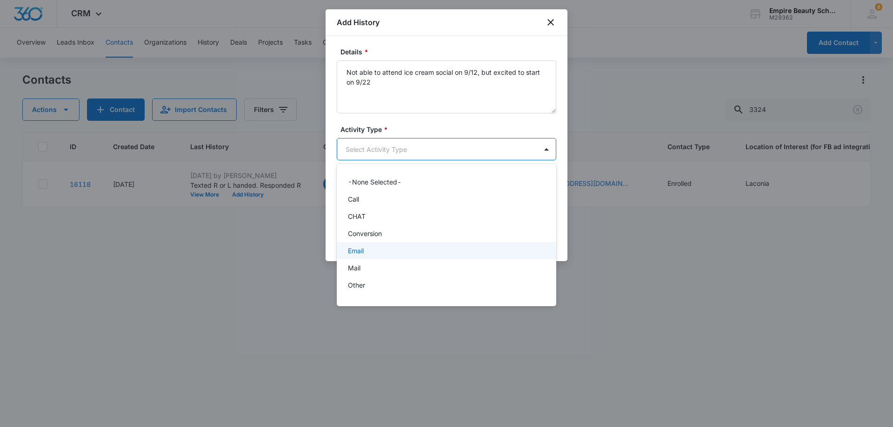
scroll to position [48, 0]
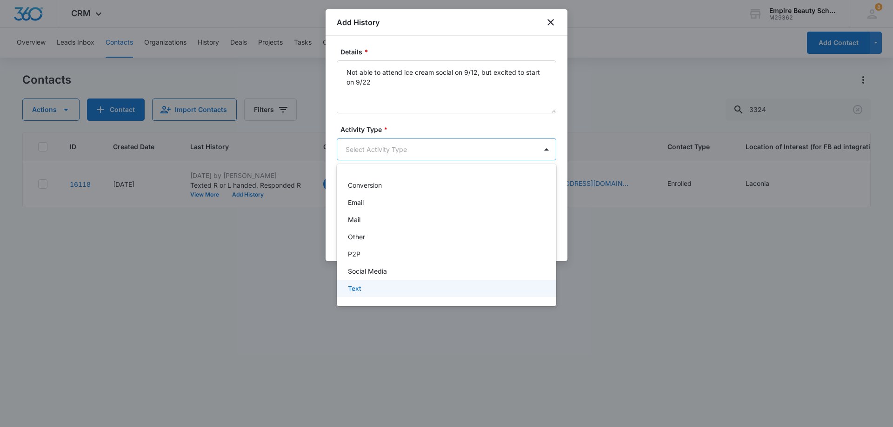
click at [363, 289] on div "Text" at bounding box center [445, 289] width 195 height 10
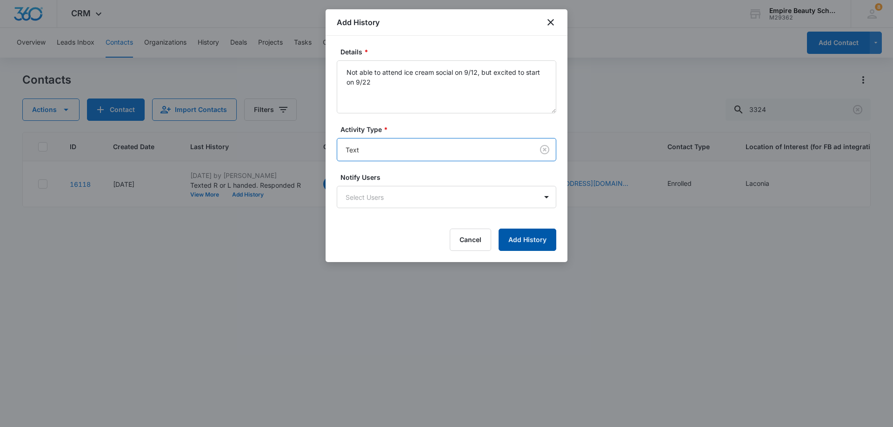
click at [535, 235] on button "Add History" at bounding box center [527, 240] width 58 height 22
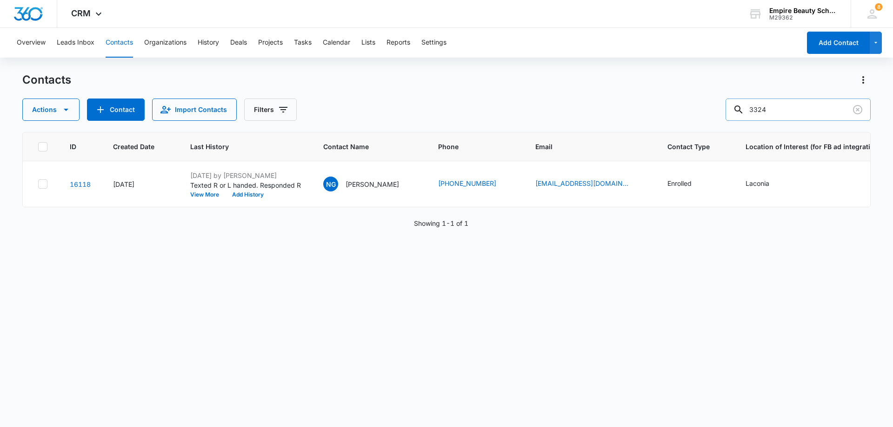
click at [813, 111] on input "3324" at bounding box center [797, 110] width 145 height 22
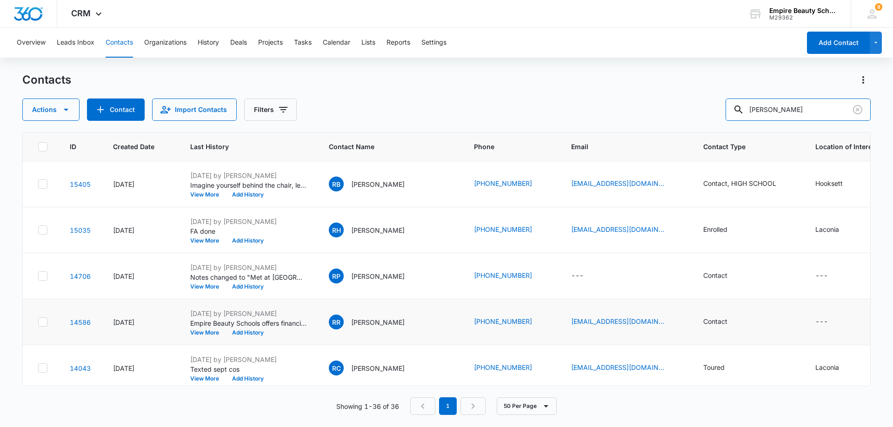
scroll to position [0, 0]
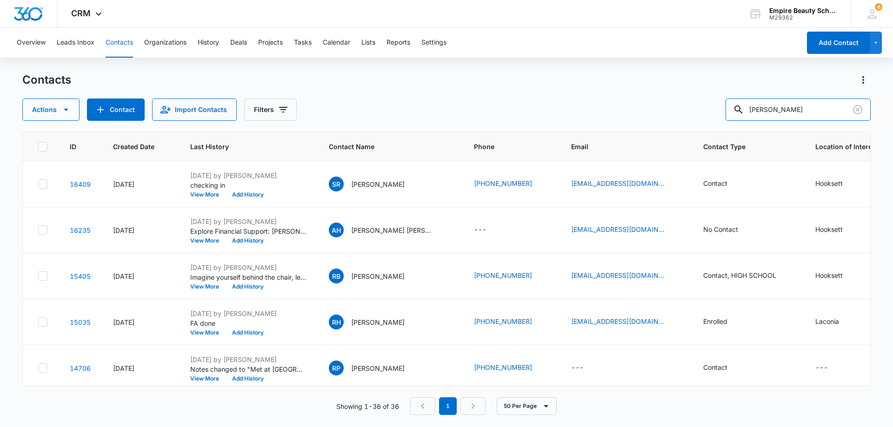
drag, startPoint x: 779, startPoint y: 113, endPoint x: 692, endPoint y: 108, distance: 86.6
click at [693, 108] on div "Actions Contact Import Contacts Filters [PERSON_NAME]" at bounding box center [446, 110] width 848 height 22
type input "6781"
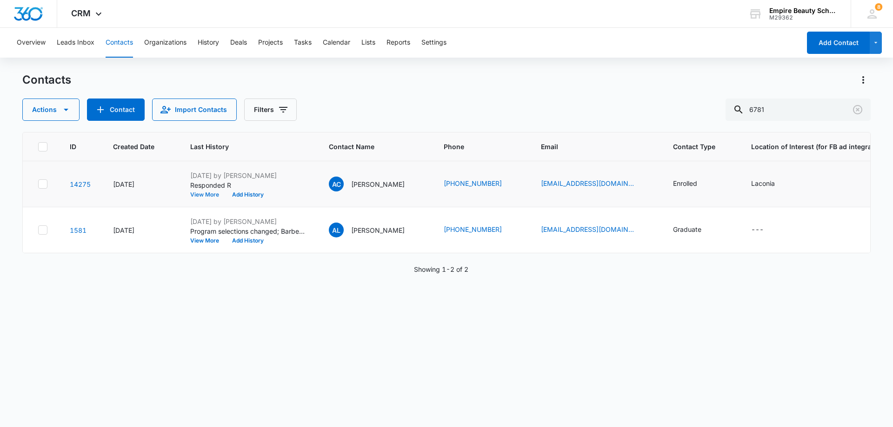
click at [205, 194] on button "View More" at bounding box center [207, 195] width 35 height 6
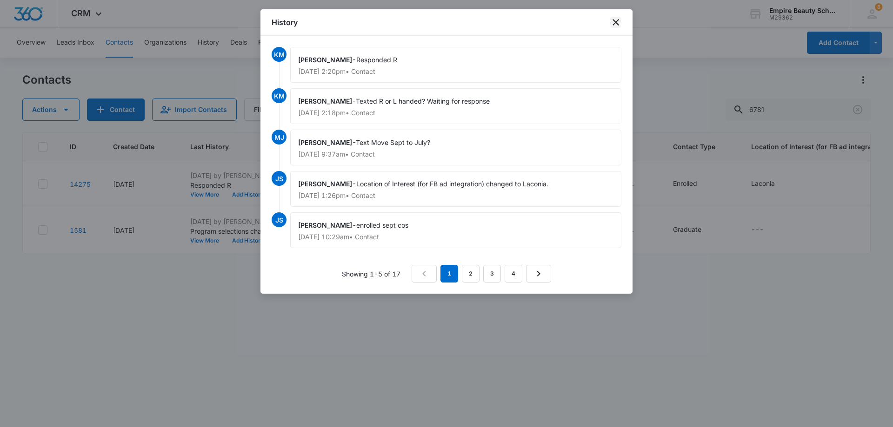
click at [617, 21] on icon "close" at bounding box center [615, 22] width 7 height 7
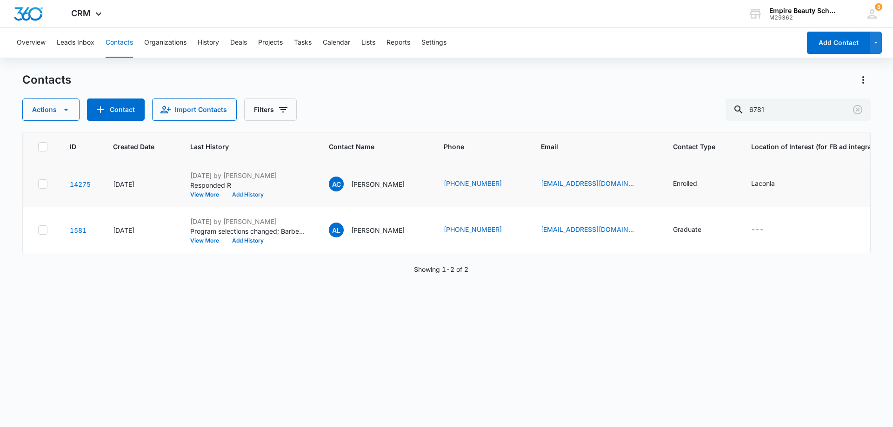
click at [247, 194] on button "Add History" at bounding box center [247, 195] width 45 height 6
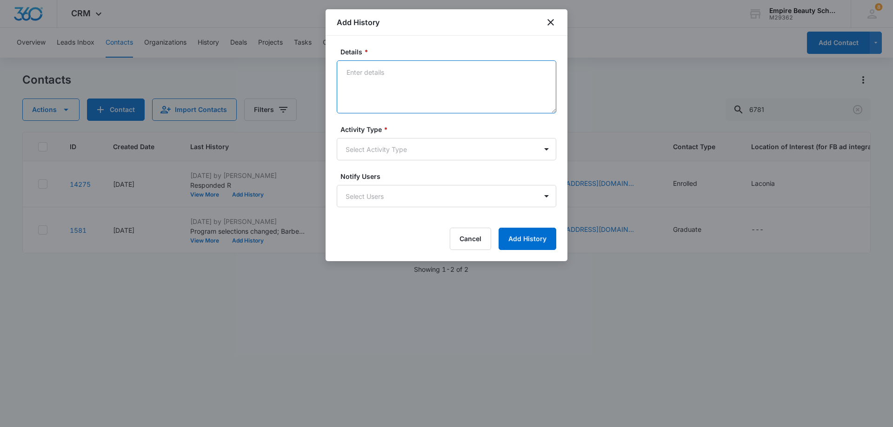
click at [396, 74] on textarea "Details *" at bounding box center [446, 86] width 219 height 53
click at [478, 74] on textarea "Texted on 8/25 to invite to ice cream socail on 9/12" at bounding box center [446, 86] width 219 height 53
click at [510, 69] on textarea "Texted on 8/25 to invite to ice cream socian on 9/12" at bounding box center [446, 86] width 219 height 53
click at [467, 76] on textarea "Texted on 8/25 to invite to ice cream socian on 9/12. No response yet, so texte…" at bounding box center [446, 86] width 219 height 53
click at [474, 75] on textarea "Texted on 8/25 to invite to ice cream socian on 9/12. No response yet, so texte…" at bounding box center [446, 86] width 219 height 53
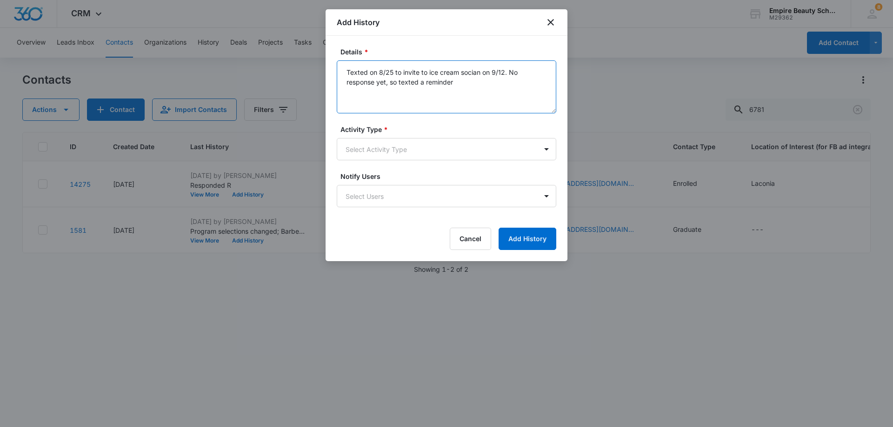
click at [474, 75] on textarea "Texted on 8/25 to invite to ice cream socian on 9/12. No response yet, so texte…" at bounding box center [446, 86] width 219 height 53
click at [481, 73] on textarea "Texted on 8/25 to invite to ice cream socian on 9/12. No response yet, so texte…" at bounding box center [446, 86] width 219 height 53
type textarea "Texted on 8/25 to invite to ice cream social on 9/12. No response yet, so texte…"
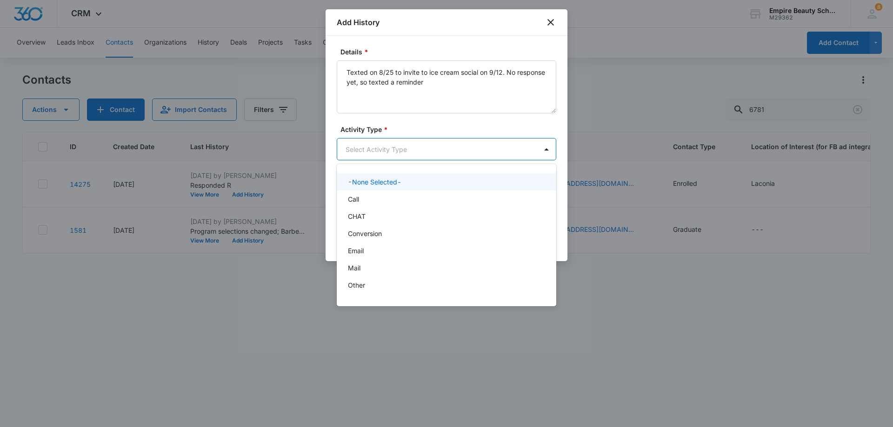
click at [501, 147] on body "CRM Apps Forms CRM Email Shop Payments POS Files Brand Settings Empire Beauty S…" at bounding box center [446, 213] width 893 height 427
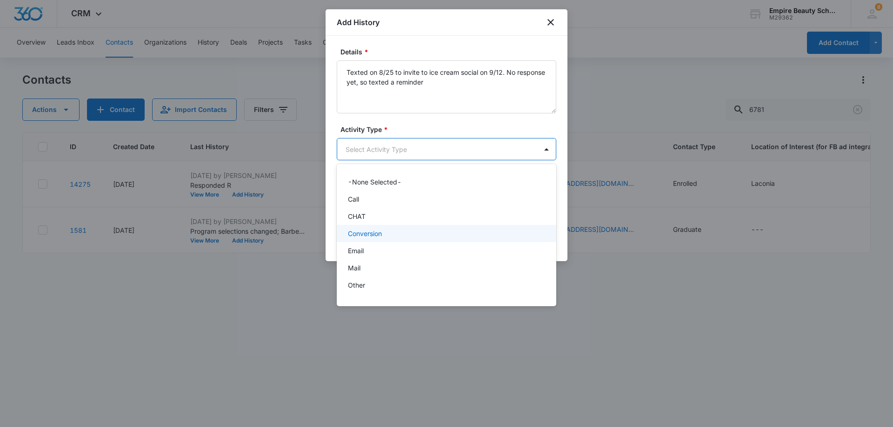
scroll to position [48, 0]
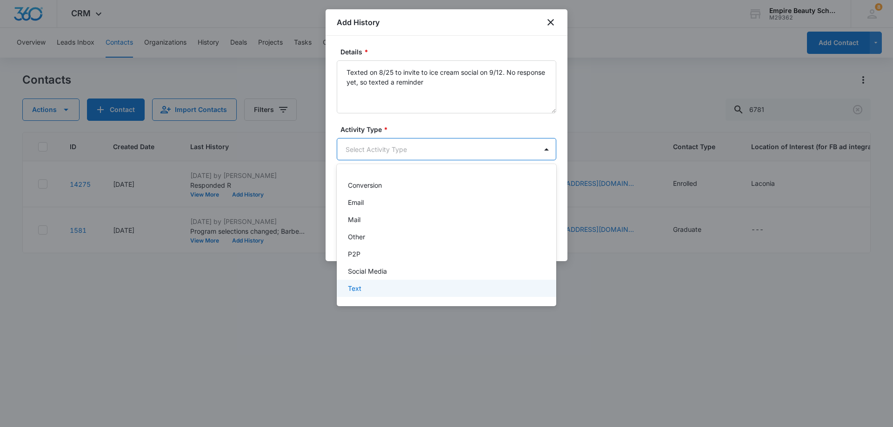
click at [361, 288] on p "Text" at bounding box center [354, 289] width 13 height 10
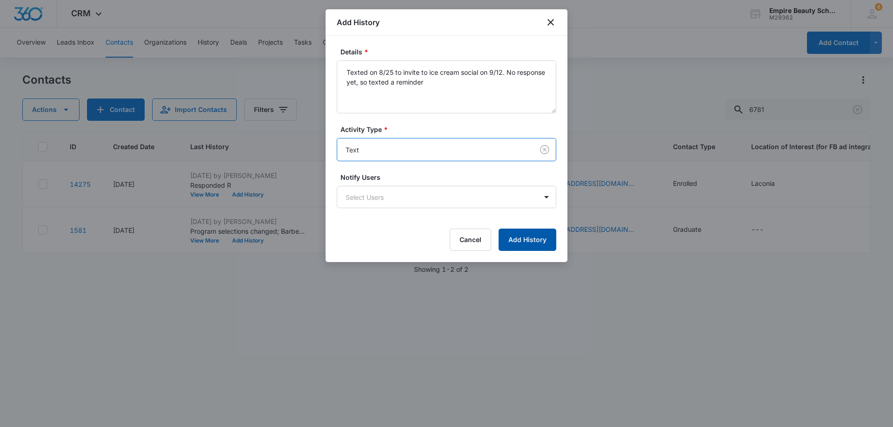
click at [534, 238] on button "Add History" at bounding box center [527, 240] width 58 height 22
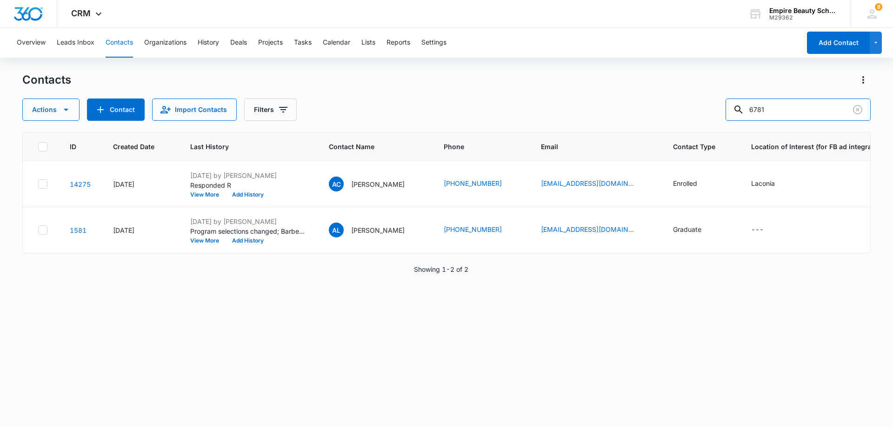
drag, startPoint x: 794, startPoint y: 108, endPoint x: 675, endPoint y: 97, distance: 120.0
click at [675, 97] on div "Contacts Actions Contact Import Contacts Filters 6781" at bounding box center [446, 97] width 848 height 48
type input "8020"
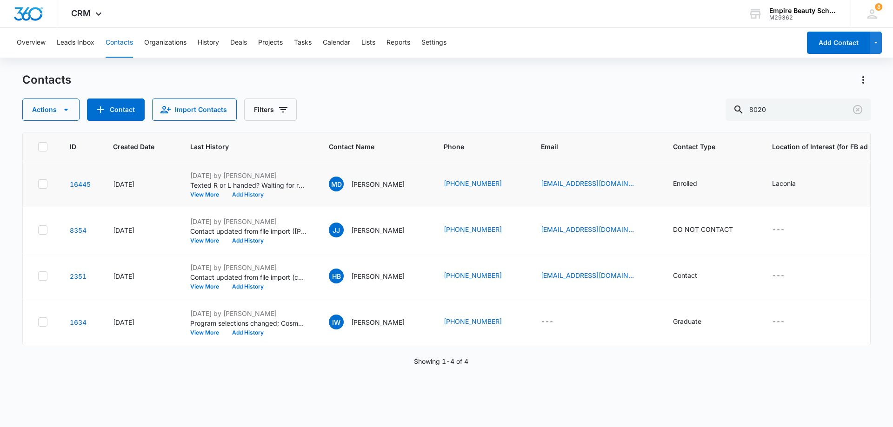
click at [247, 195] on button "Add History" at bounding box center [247, 195] width 45 height 6
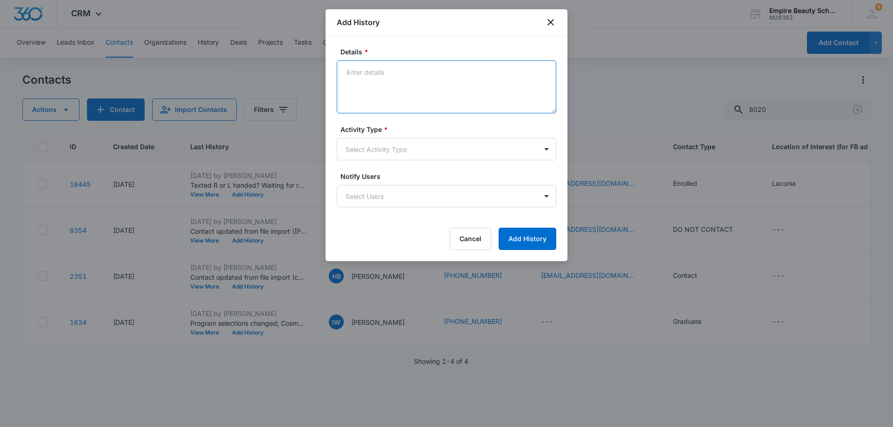
click at [433, 67] on textarea "Details *" at bounding box center [446, 86] width 219 height 53
type textarea "Texted 8/25 to invite to ice cream social. RSVPd coming"
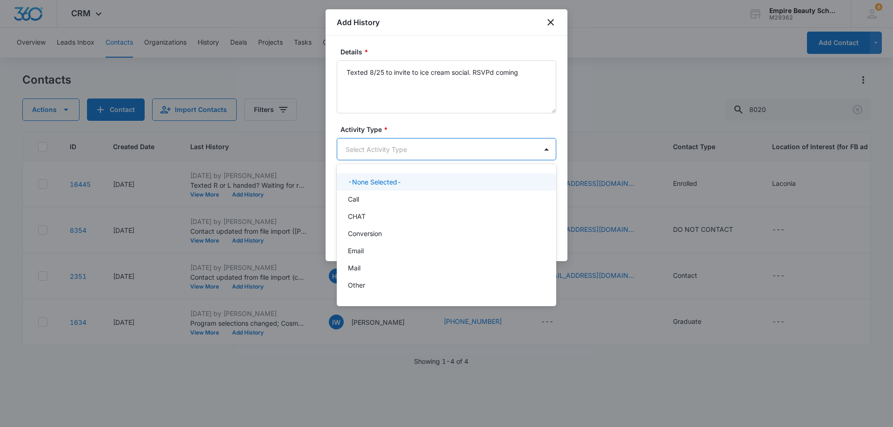
click at [411, 147] on body "CRM Apps Forms CRM Email Shop Payments POS Files Brand Settings Empire Beauty S…" at bounding box center [446, 213] width 893 height 427
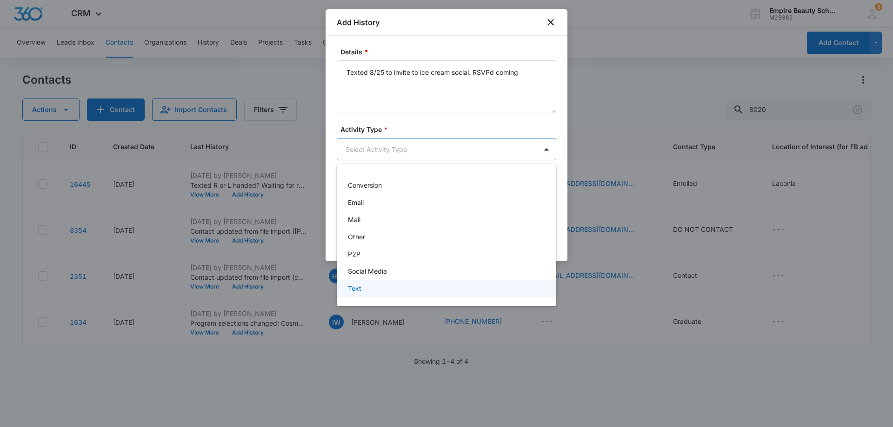
click at [378, 287] on div "Text" at bounding box center [445, 289] width 195 height 10
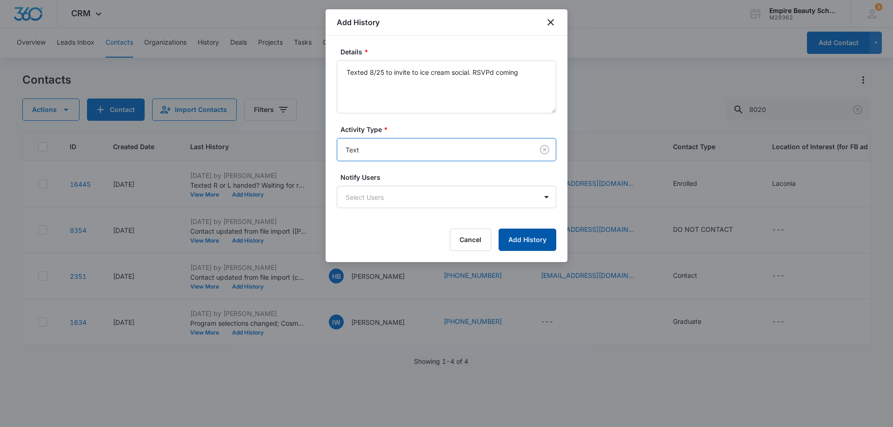
click at [538, 242] on button "Add History" at bounding box center [527, 240] width 58 height 22
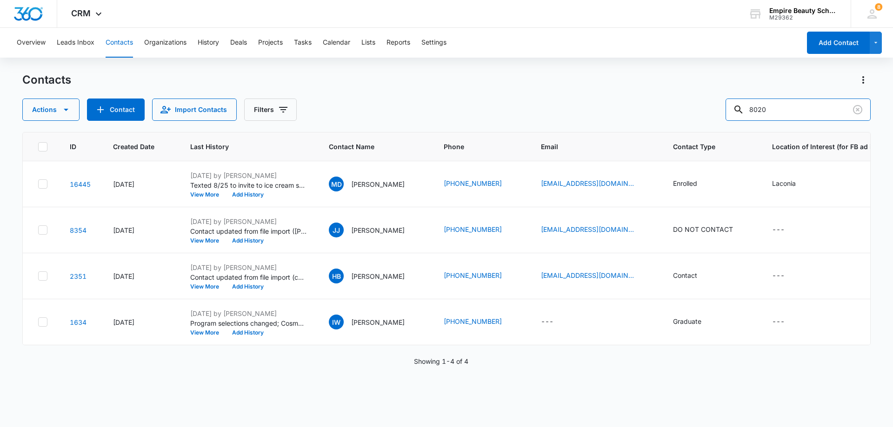
drag, startPoint x: 801, startPoint y: 112, endPoint x: 709, endPoint y: 103, distance: 92.5
click at [709, 103] on div "Actions Contact Import Contacts Filters 8020" at bounding box center [446, 110] width 848 height 22
type input "9538"
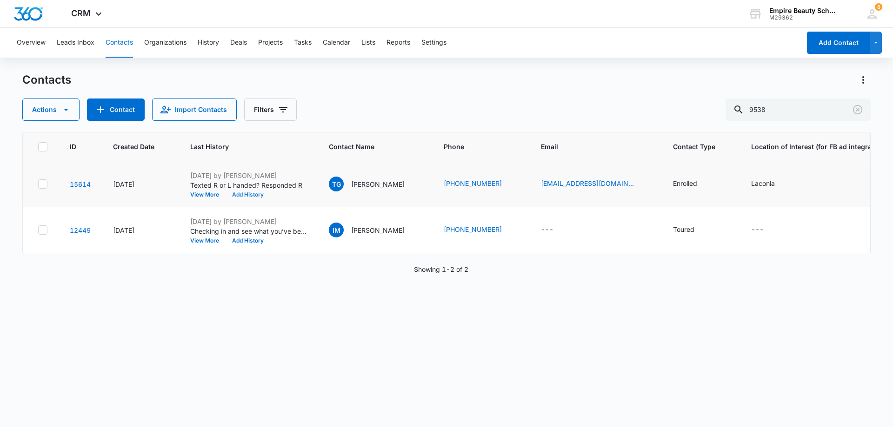
click at [241, 193] on button "Add History" at bounding box center [247, 195] width 45 height 6
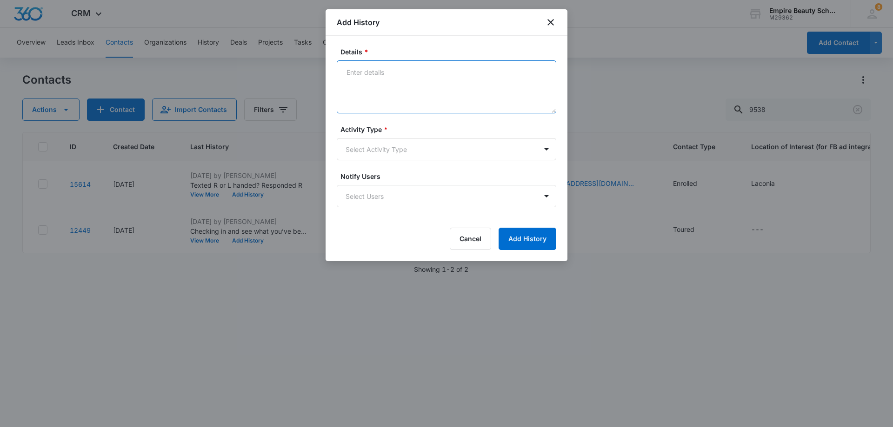
click at [385, 72] on textarea "Details *" at bounding box center [446, 86] width 219 height 53
drag, startPoint x: 528, startPoint y: 72, endPoint x: 297, endPoint y: 84, distance: 230.9
click at [297, 84] on body "CRM Apps Forms CRM Email Shop Payments POS Files Brand Settings Empire Beauty S…" at bounding box center [446, 213] width 893 height 427
type textarea "Texted on 8/25 to invite to ice cream social, RSVPd yes"
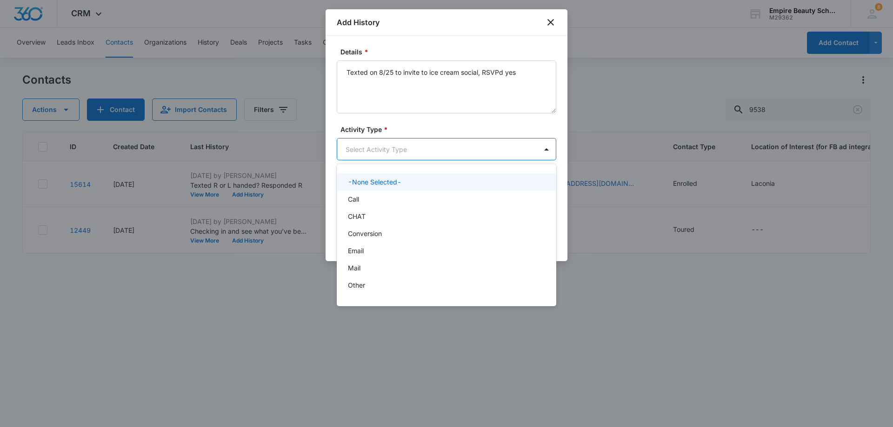
click at [472, 146] on body "CRM Apps Forms CRM Email Shop Payments POS Files Brand Settings Empire Beauty S…" at bounding box center [446, 213] width 893 height 427
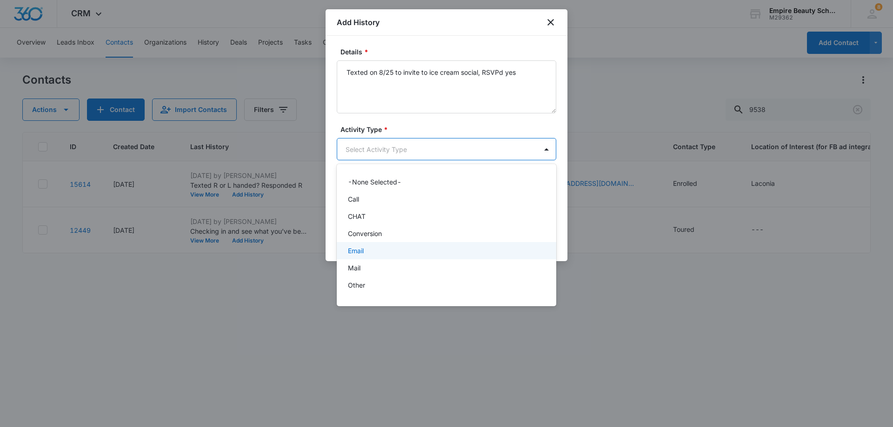
scroll to position [48, 0]
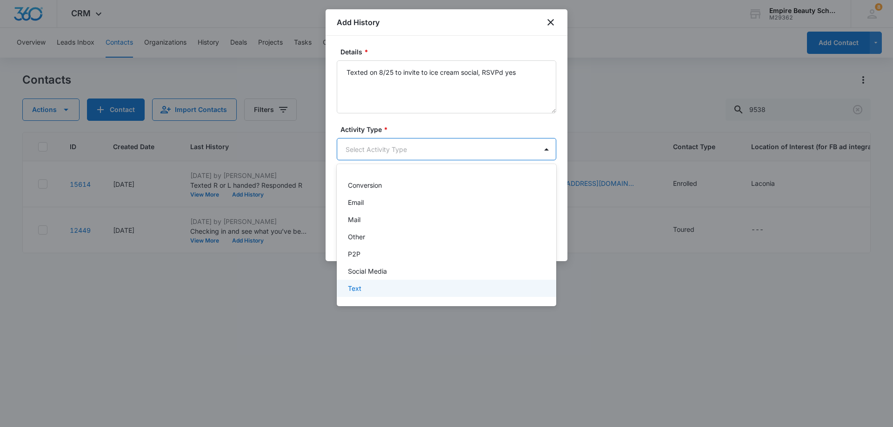
click at [359, 294] on div "Text" at bounding box center [446, 288] width 219 height 17
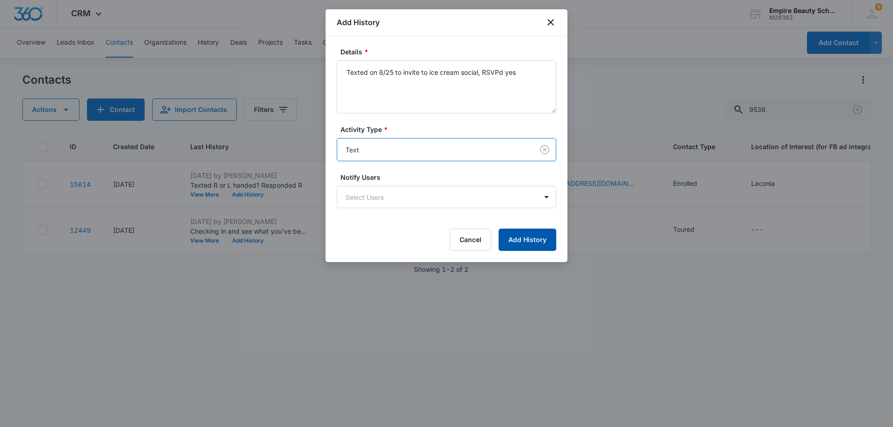
click at [525, 242] on button "Add History" at bounding box center [527, 240] width 58 height 22
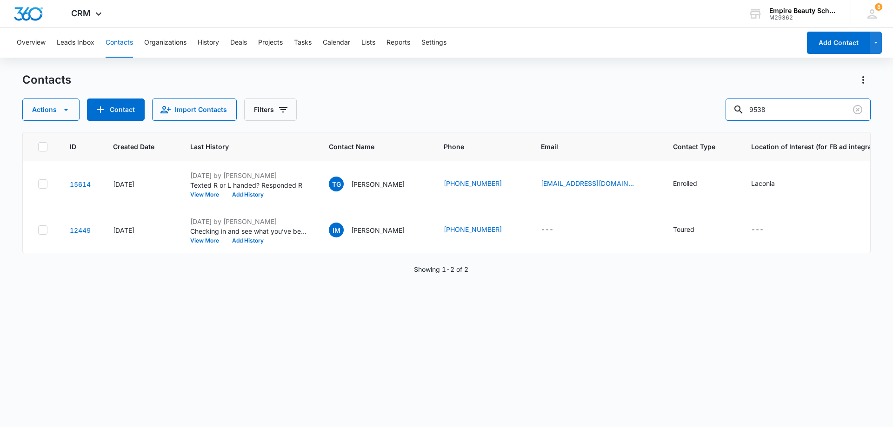
drag, startPoint x: 791, startPoint y: 106, endPoint x: 679, endPoint y: 106, distance: 112.0
click at [689, 107] on div "Actions Contact Import Contacts Filters 9538" at bounding box center [446, 110] width 848 height 22
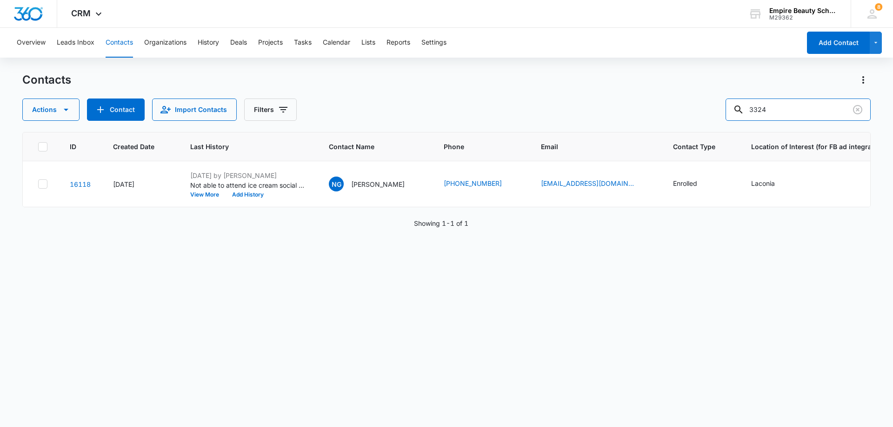
drag, startPoint x: 795, startPoint y: 113, endPoint x: 678, endPoint y: 106, distance: 116.4
click at [678, 106] on div "Actions Contact Import Contacts Filters 3324" at bounding box center [446, 110] width 848 height 22
type input "1135"
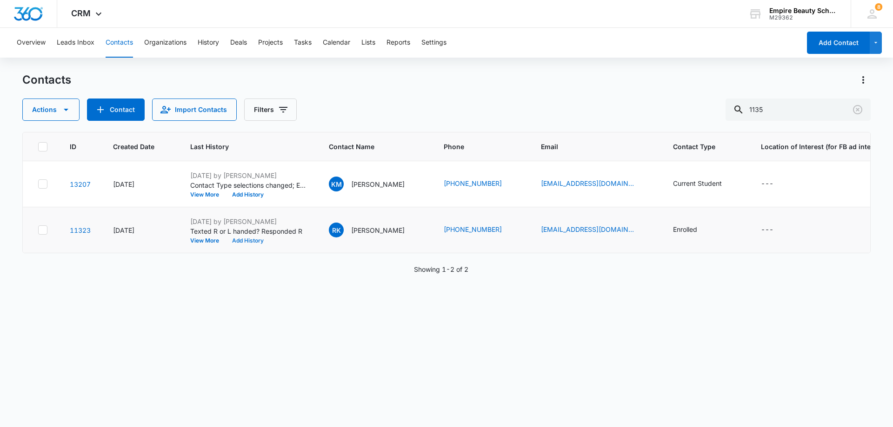
click at [243, 241] on button "Add History" at bounding box center [247, 241] width 45 height 6
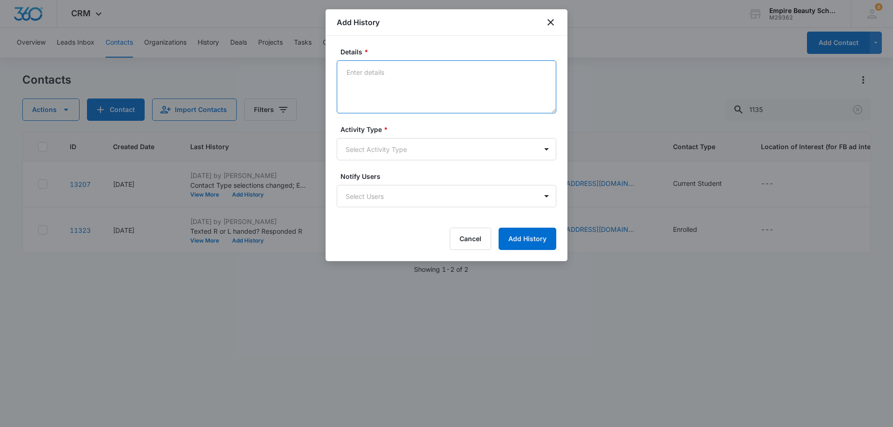
click at [431, 72] on textarea "Details *" at bounding box center [446, 86] width 219 height 53
paste textarea "Texted on 8/25 to invite to ice cream social, RSVPd yes"
type textarea "Texted on 8/25 to invite to ice cream social, RSVPd yes"
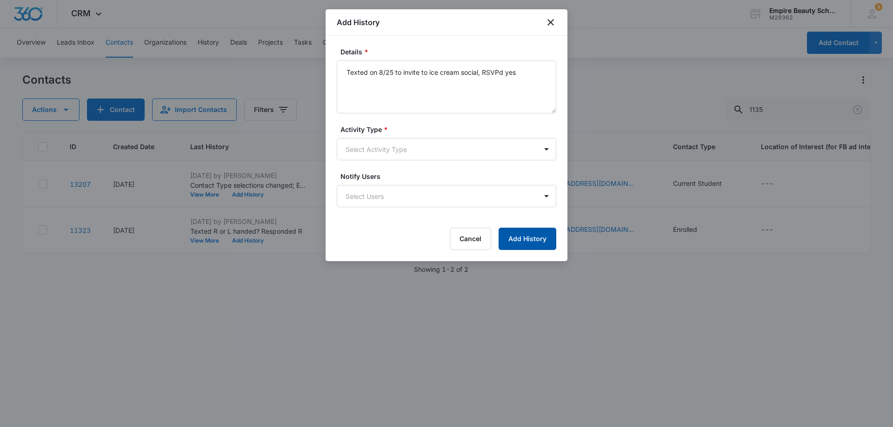
click at [529, 242] on button "Add History" at bounding box center [527, 239] width 58 height 22
click at [497, 152] on body "CRM Apps Forms CRM Email Shop Payments POS Files Brand Settings Empire Beauty S…" at bounding box center [446, 213] width 893 height 427
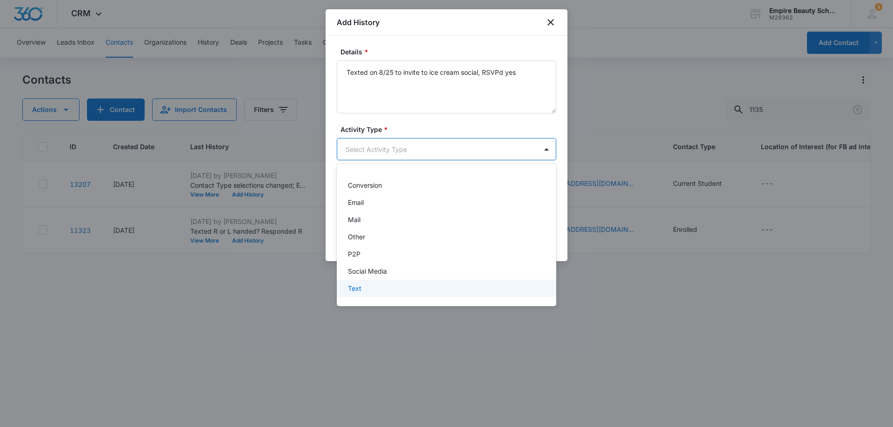
click at [359, 290] on p "Text" at bounding box center [354, 289] width 13 height 10
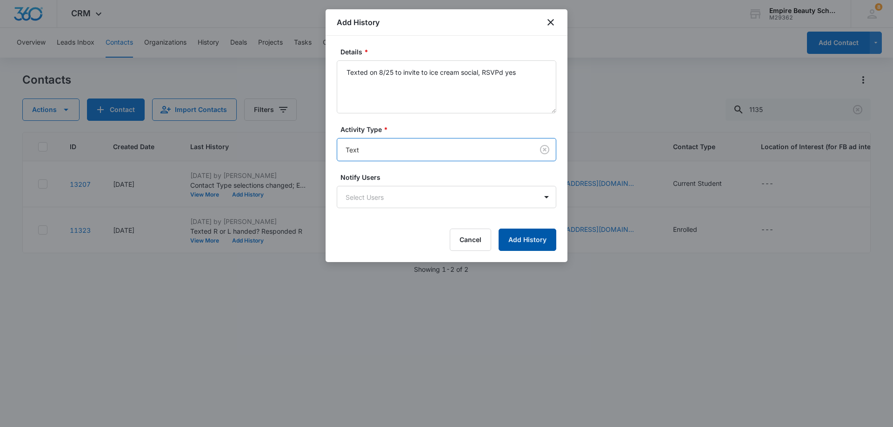
click at [535, 239] on button "Add History" at bounding box center [527, 240] width 58 height 22
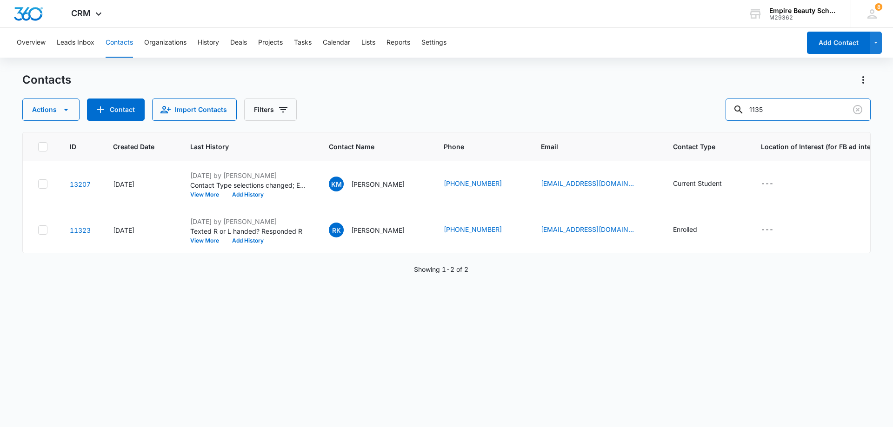
drag, startPoint x: 788, startPoint y: 107, endPoint x: 699, endPoint y: 108, distance: 88.8
click at [703, 108] on div "Actions Contact Import Contacts Filters 1135" at bounding box center [446, 110] width 848 height 22
type input "2584"
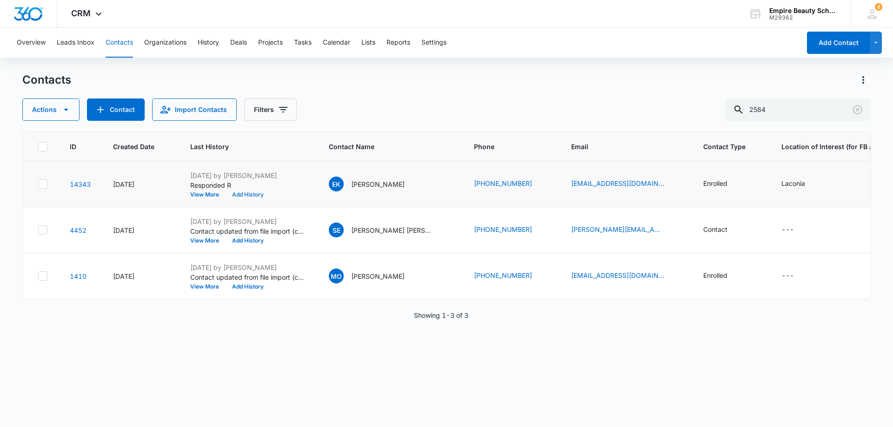
click at [257, 196] on button "Add History" at bounding box center [247, 195] width 45 height 6
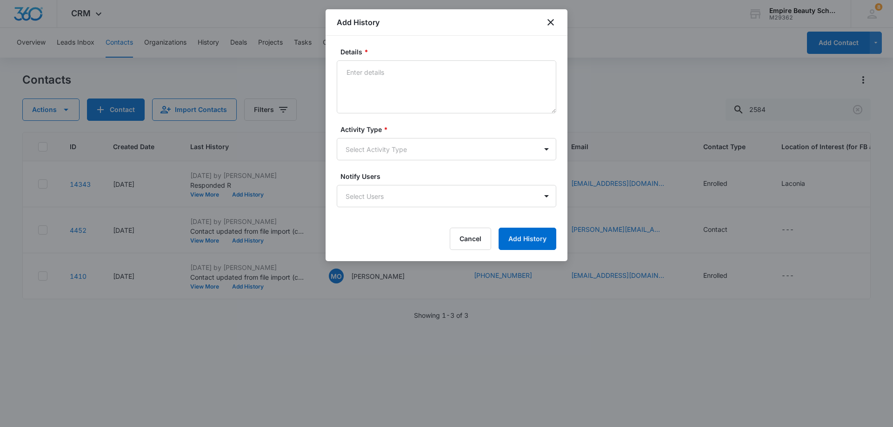
click at [405, 53] on label "Details *" at bounding box center [449, 52] width 219 height 10
click at [405, 60] on textarea "Details *" at bounding box center [446, 86] width 219 height 53
click at [404, 75] on textarea "Details *" at bounding box center [446, 86] width 219 height 53
type textarea "T"
paste textarea "Texted on 8/25 to invite to ice cream social, RSVPd yes"
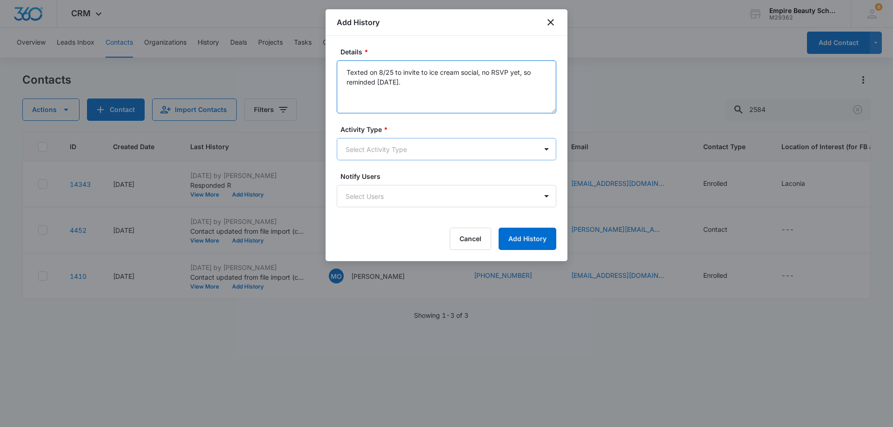
type textarea "Texted on 8/25 to invite to ice cream social, no RSVP yet, so reminded [DATE]."
click at [518, 146] on body "CRM Apps Forms CRM Email Shop Payments POS Files Brand Settings Empire Beauty S…" at bounding box center [446, 213] width 893 height 427
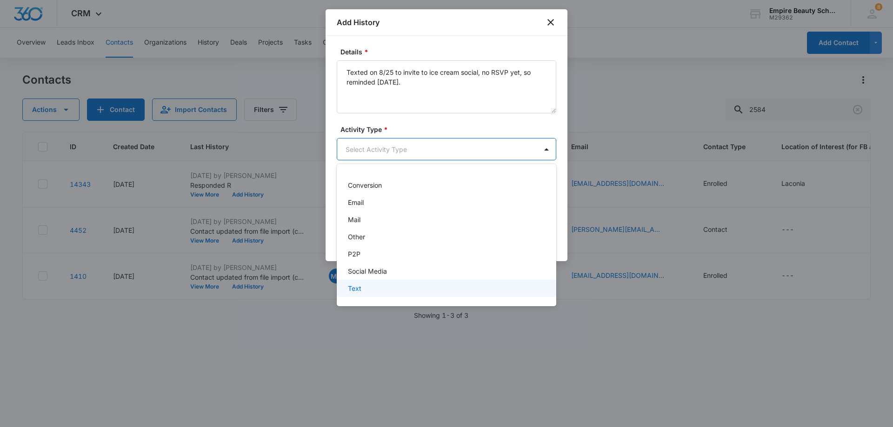
click at [377, 289] on div "Text" at bounding box center [445, 289] width 195 height 10
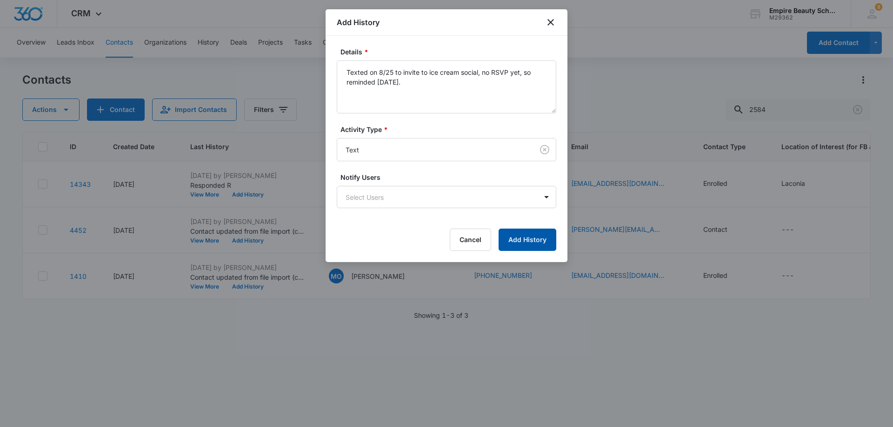
click at [523, 243] on button "Add History" at bounding box center [527, 240] width 58 height 22
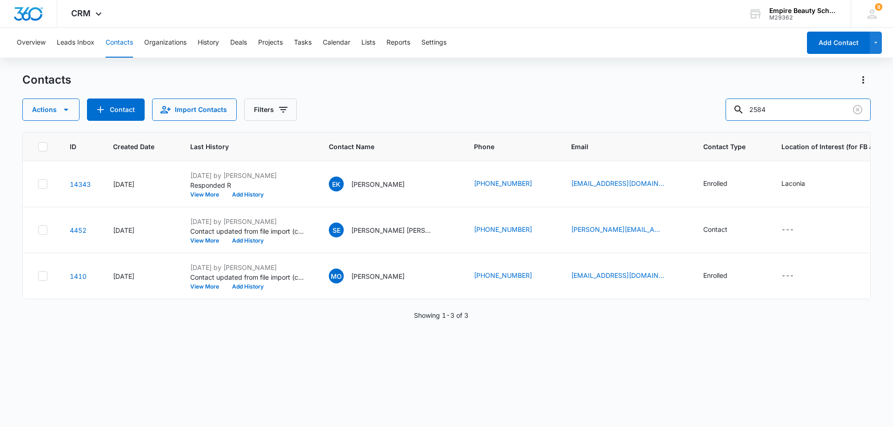
drag, startPoint x: 784, startPoint y: 112, endPoint x: 703, endPoint y: 106, distance: 81.6
click at [703, 106] on div "Actions Contact Import Contacts Filters 2584" at bounding box center [446, 110] width 848 height 22
type input "6163"
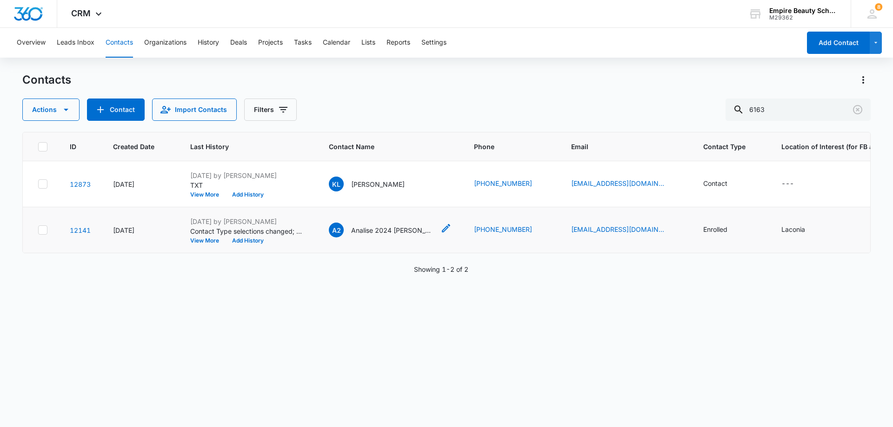
click at [411, 232] on p "Analise 2024 [PERSON_NAME]" at bounding box center [393, 230] width 84 height 10
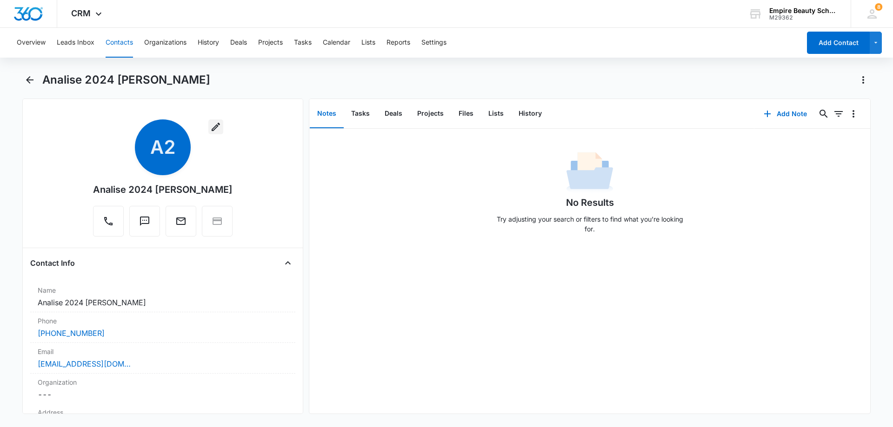
click at [212, 127] on icon "button" at bounding box center [216, 127] width 8 height 8
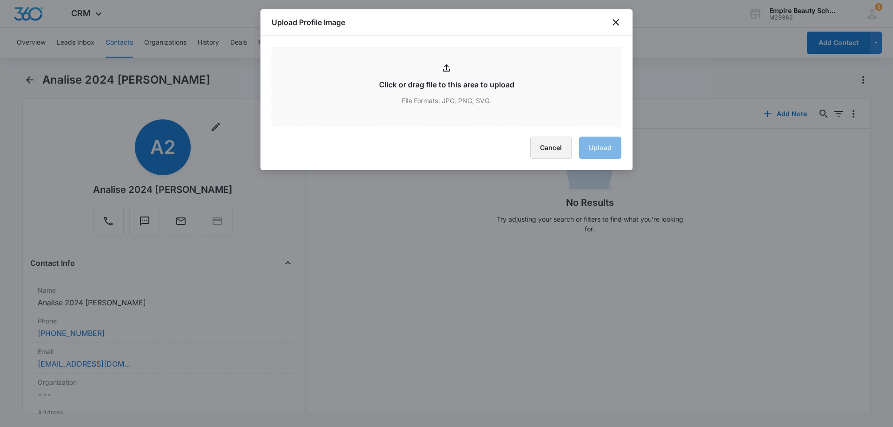
click at [553, 150] on button "Cancel" at bounding box center [550, 148] width 41 height 22
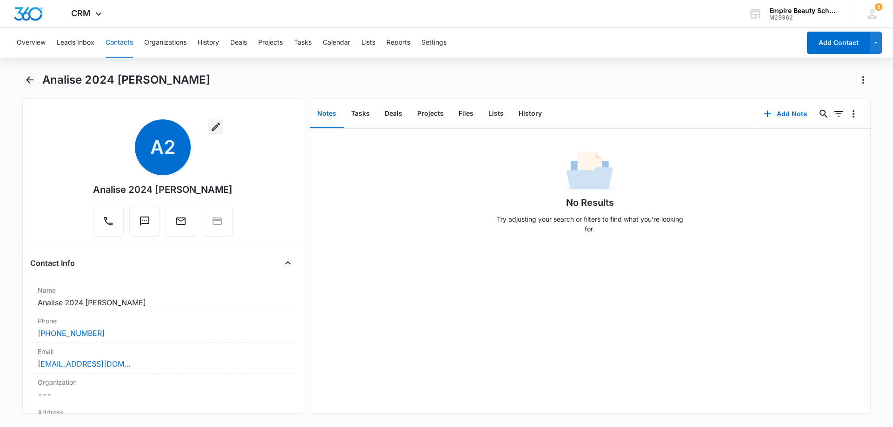
click at [213, 127] on icon "button" at bounding box center [216, 127] width 8 height 8
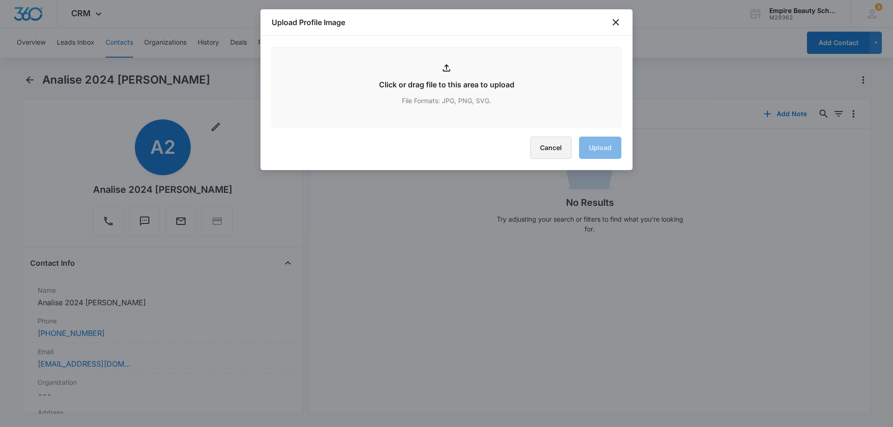
click at [542, 149] on button "Cancel" at bounding box center [550, 148] width 41 height 22
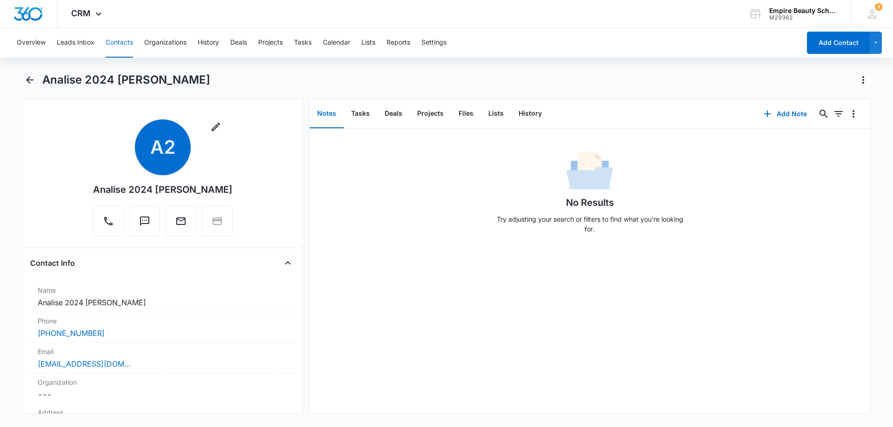
click at [119, 41] on button "Contacts" at bounding box center [119, 43] width 27 height 30
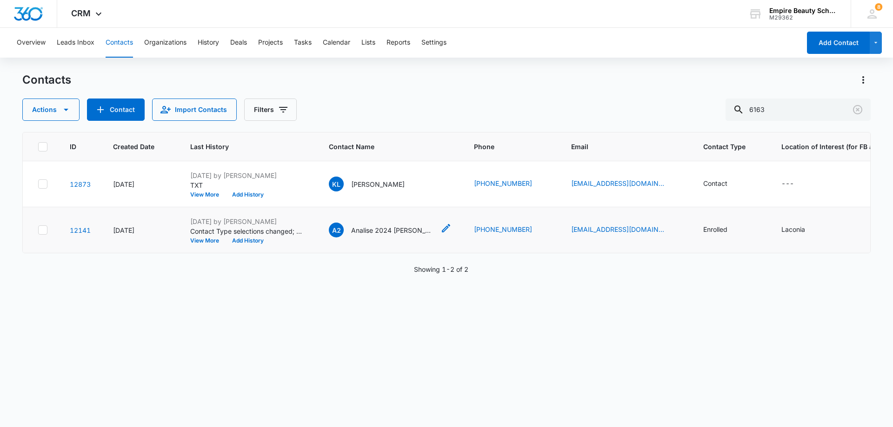
click at [440, 228] on icon "Contact Name - Analise 2024 Lawrence - Select to Edit Field" at bounding box center [445, 228] width 11 height 11
click at [388, 121] on input "Analise 2024" at bounding box center [389, 123] width 117 height 22
type input "Analise"
click at [437, 197] on button "Save" at bounding box center [443, 201] width 27 height 18
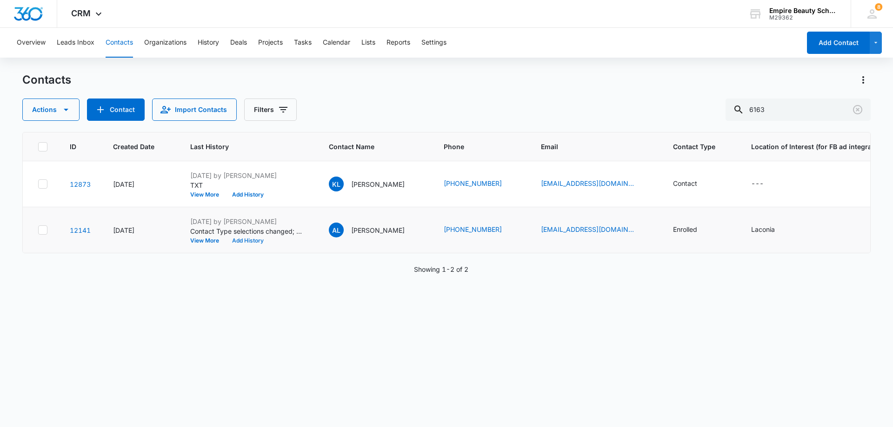
click at [255, 240] on button "Add History" at bounding box center [247, 241] width 45 height 6
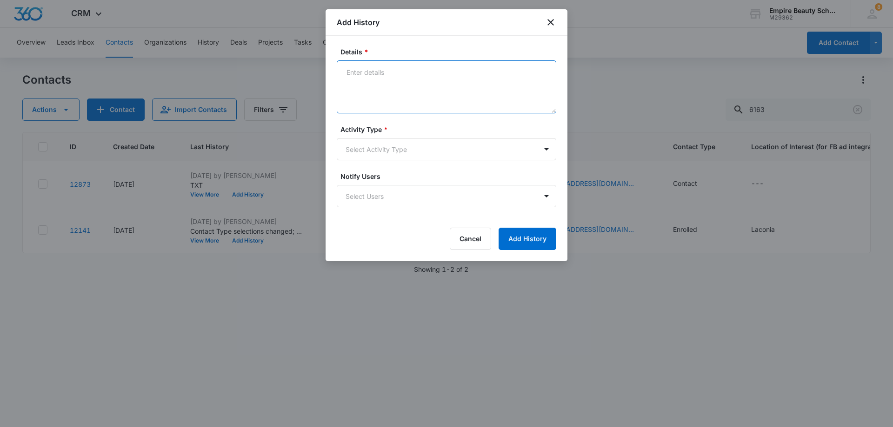
click at [357, 77] on textarea "Details *" at bounding box center [446, 86] width 219 height 53
type textarea "T"
paste textarea "Texted on 8/25 to invite to ice cream social, RSVPd yes"
drag, startPoint x: 523, startPoint y: 73, endPoint x: 483, endPoint y: 76, distance: 40.1
click at [483, 76] on textarea "Texted on 8/25 to invite to ice cream social, RSVPd yes" at bounding box center [446, 86] width 219 height 53
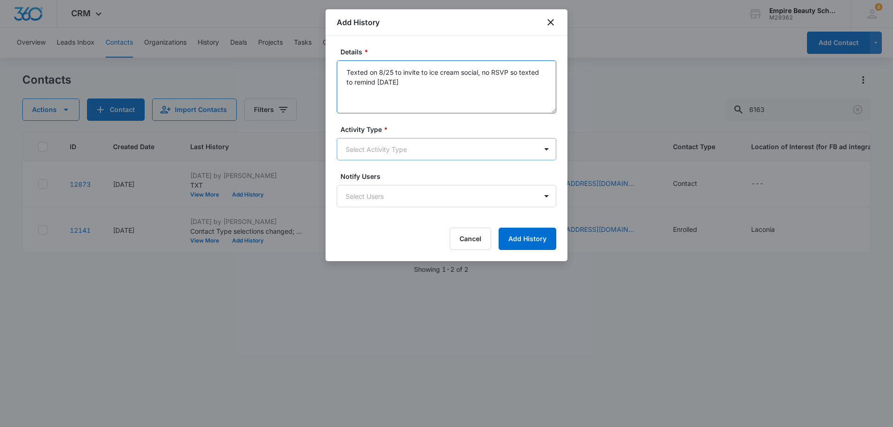
type textarea "Texted on 8/25 to invite to ice cream social, no RSVP so texted to remind [DATE]"
click at [499, 146] on body "CRM Apps Forms CRM Email Shop Payments POS Files Brand Settings Empire Beauty S…" at bounding box center [446, 213] width 893 height 427
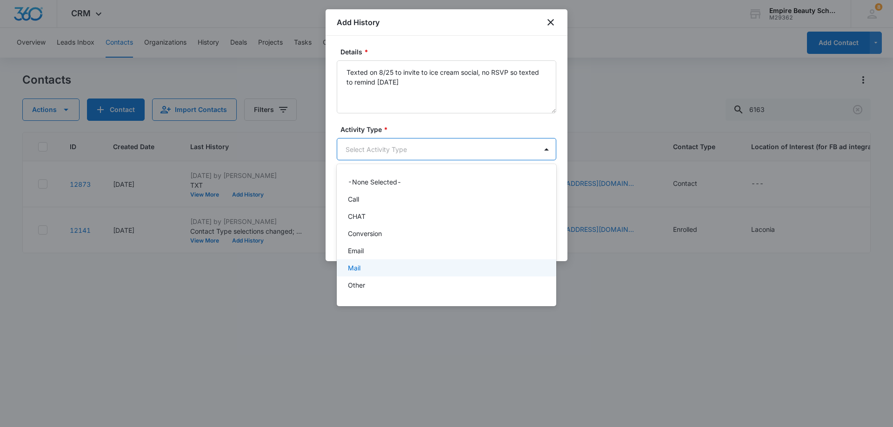
scroll to position [48, 0]
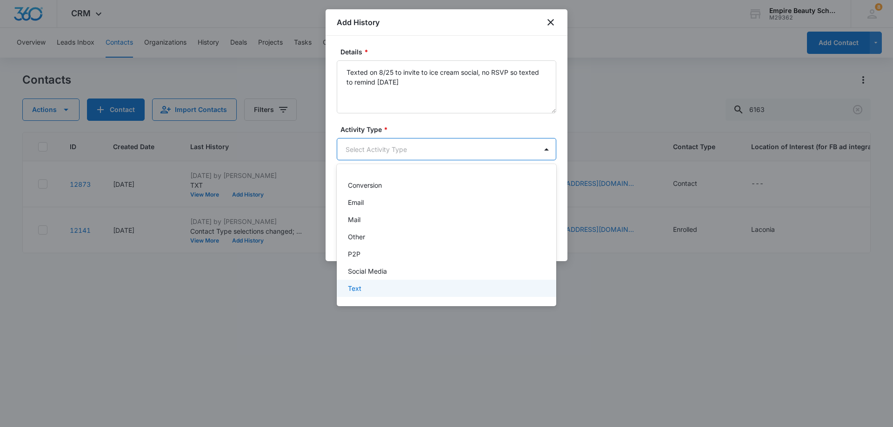
click at [370, 285] on div "Text" at bounding box center [445, 289] width 195 height 10
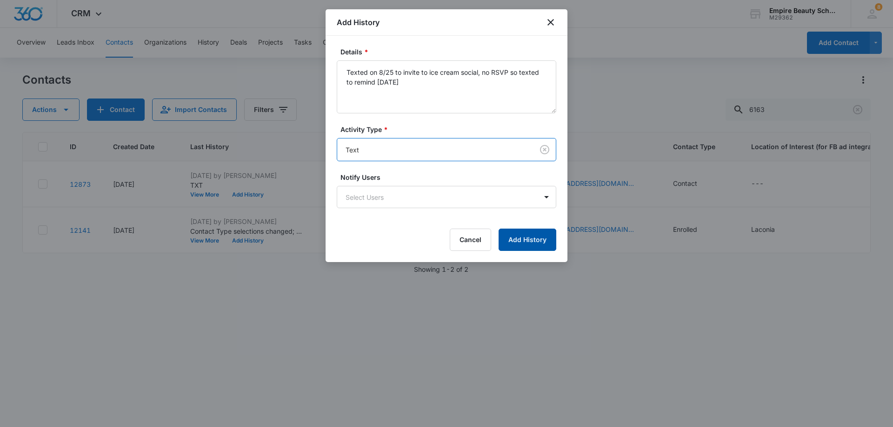
click at [523, 238] on button "Add History" at bounding box center [527, 240] width 58 height 22
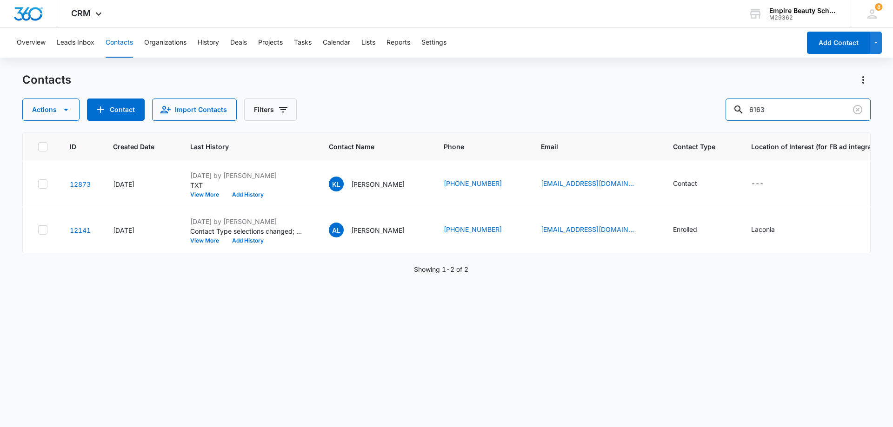
drag, startPoint x: 782, startPoint y: 107, endPoint x: 684, endPoint y: 95, distance: 98.4
click at [726, 103] on div "Actions Contact Import Contacts Filters 6163" at bounding box center [446, 110] width 848 height 22
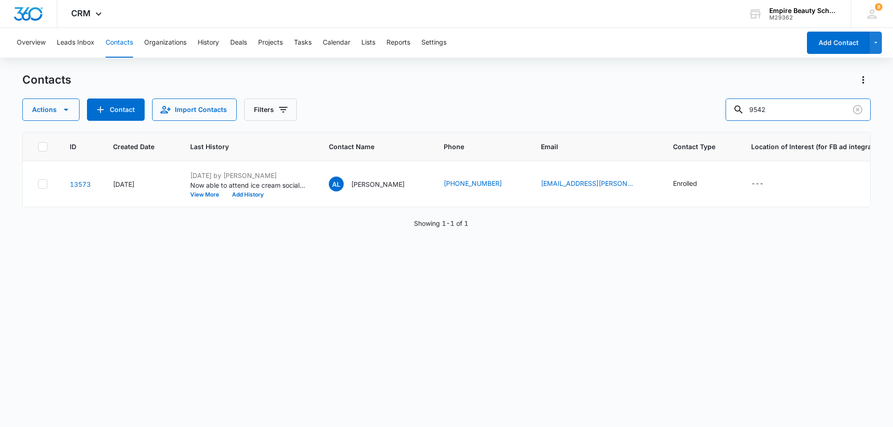
drag, startPoint x: 803, startPoint y: 109, endPoint x: 615, endPoint y: 101, distance: 188.5
click at [615, 101] on div "Actions Contact Import Contacts Filters 9542" at bounding box center [446, 110] width 848 height 22
type input "8528"
click at [251, 194] on button "Add History" at bounding box center [247, 195] width 45 height 6
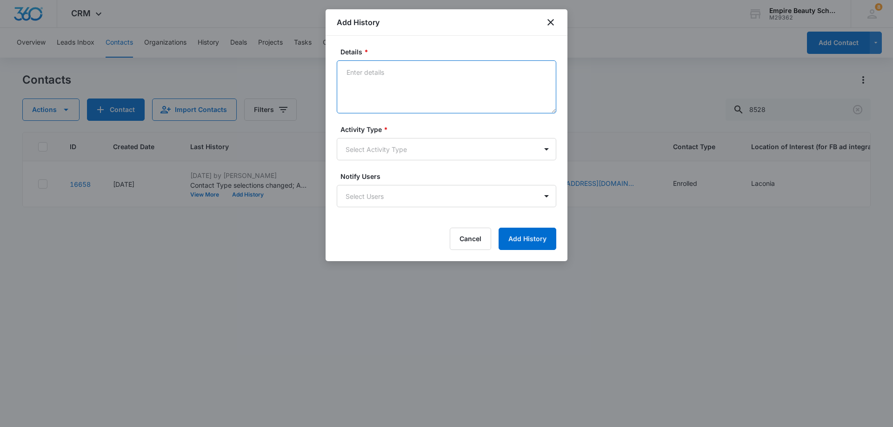
click at [392, 71] on textarea "Details *" at bounding box center [446, 86] width 219 height 53
paste textarea "Texted on 8/25 to invite to ice cream social, RSVPd yes"
type textarea "Texted on 8/25 to invite to ice cream social, RSVPd yes"
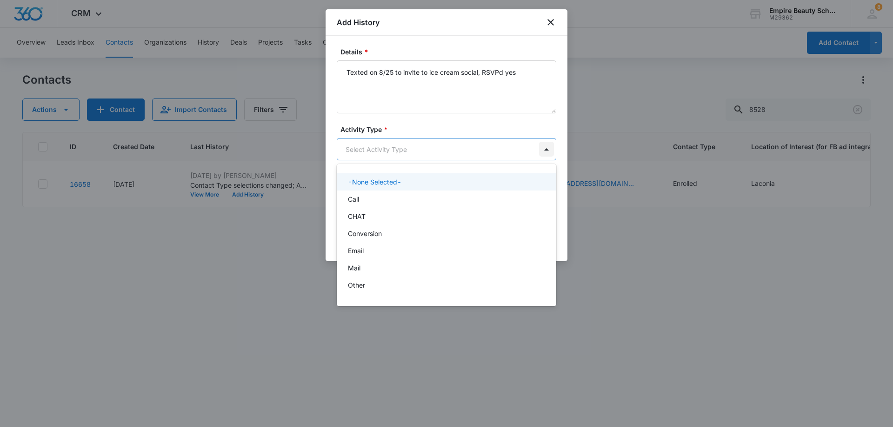
click at [546, 152] on body "CRM Apps Forms CRM Email Shop Payments POS Files Brand Settings Empire Beauty S…" at bounding box center [446, 213] width 893 height 427
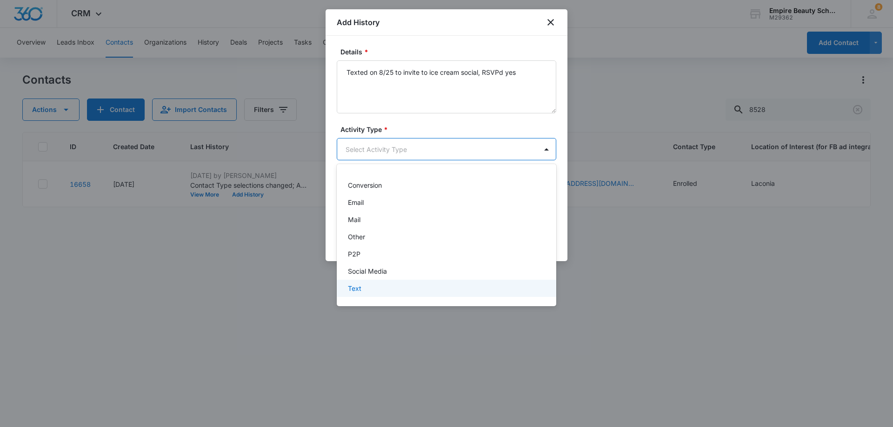
click at [362, 287] on div "Text" at bounding box center [445, 289] width 195 height 10
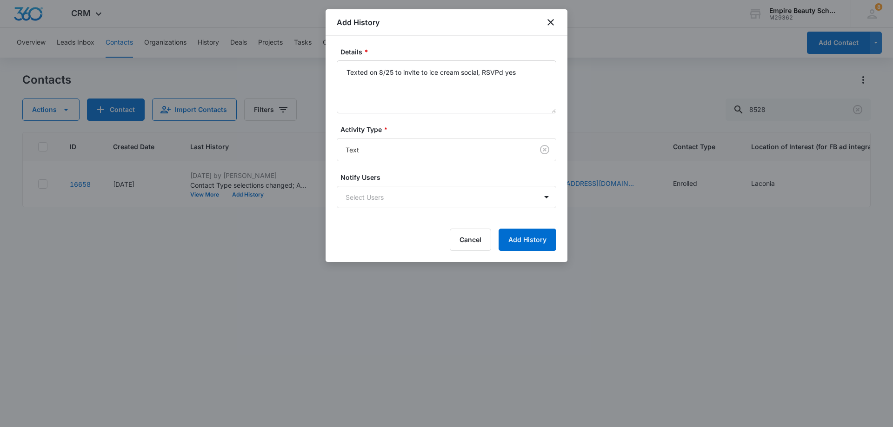
click at [535, 226] on form "Details * Texted on 8/25 to invite to ice cream social, RSVPd yes Activity Type…" at bounding box center [446, 149] width 219 height 204
click at [531, 237] on button "Add History" at bounding box center [527, 240] width 58 height 22
